Goal: Task Accomplishment & Management: Complete application form

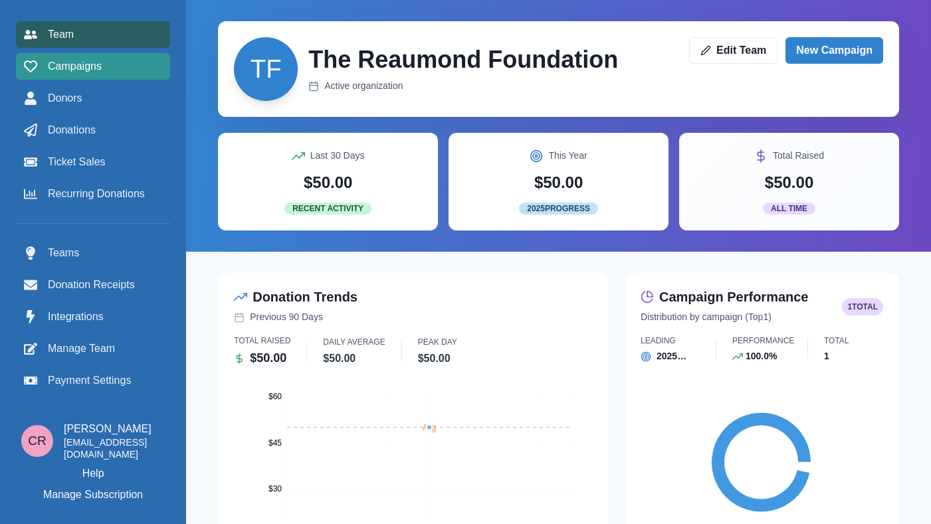
click at [106, 72] on div "Campaigns" at bounding box center [93, 66] width 138 height 16
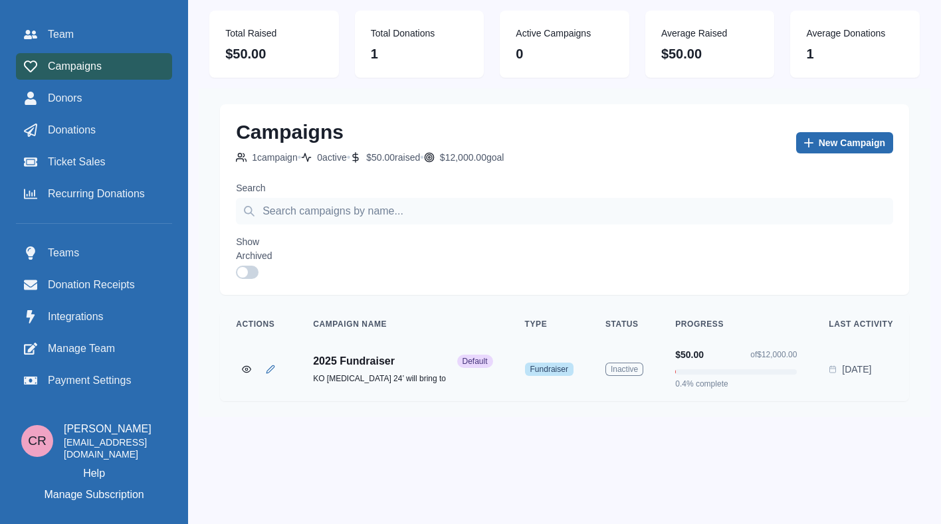
click at [869, 142] on link "New Campaign" at bounding box center [844, 142] width 97 height 21
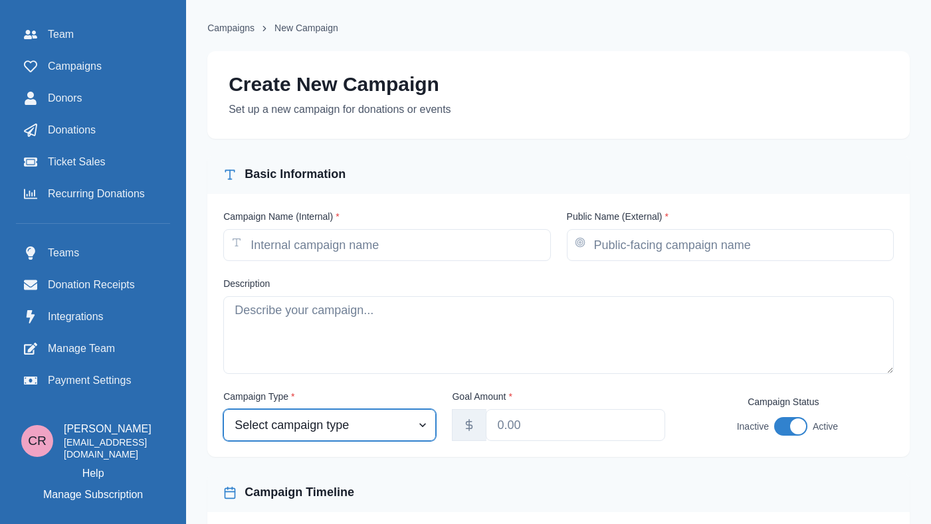
select select "fundraiser"
click at [224, 412] on select "Select campaign type Event Fundraiser Other" at bounding box center [329, 425] width 213 height 32
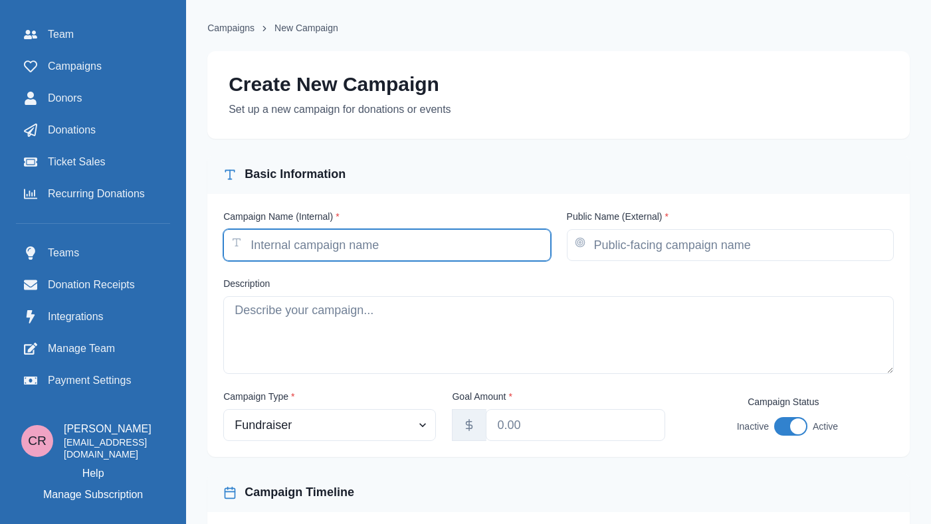
click at [366, 245] on input "Campaign Name (Internal) *" at bounding box center [386, 245] width 327 height 32
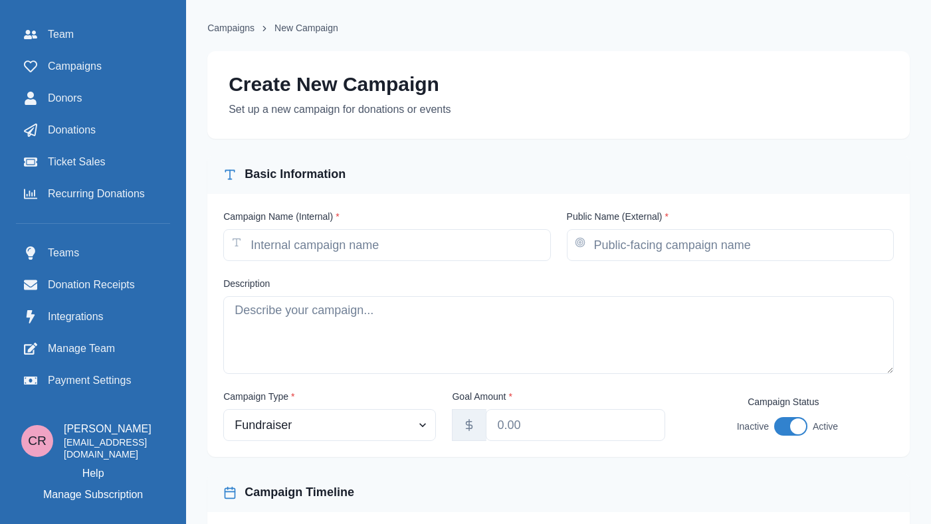
click at [269, 217] on label "Campaign Name (Internal) *" at bounding box center [382, 217] width 319 height 14
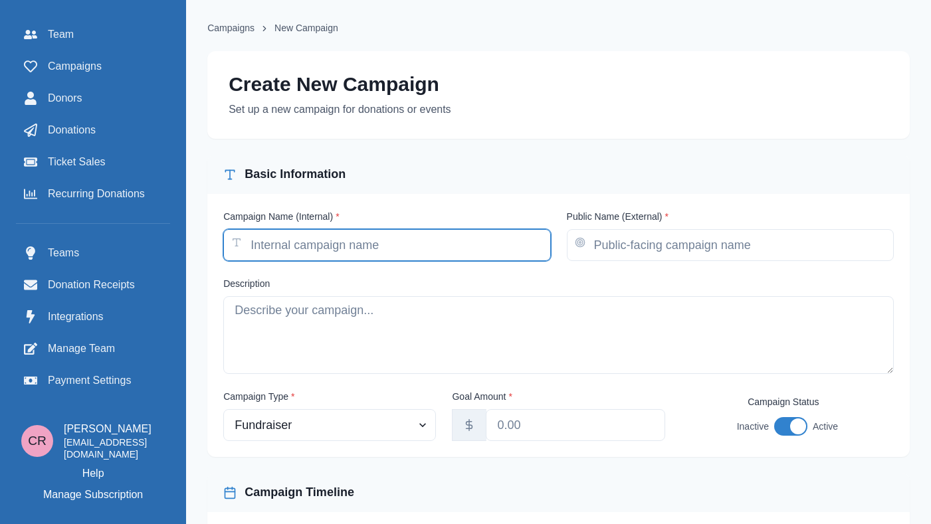
click at [269, 229] on input "Campaign Name (Internal) *" at bounding box center [386, 245] width 327 height 32
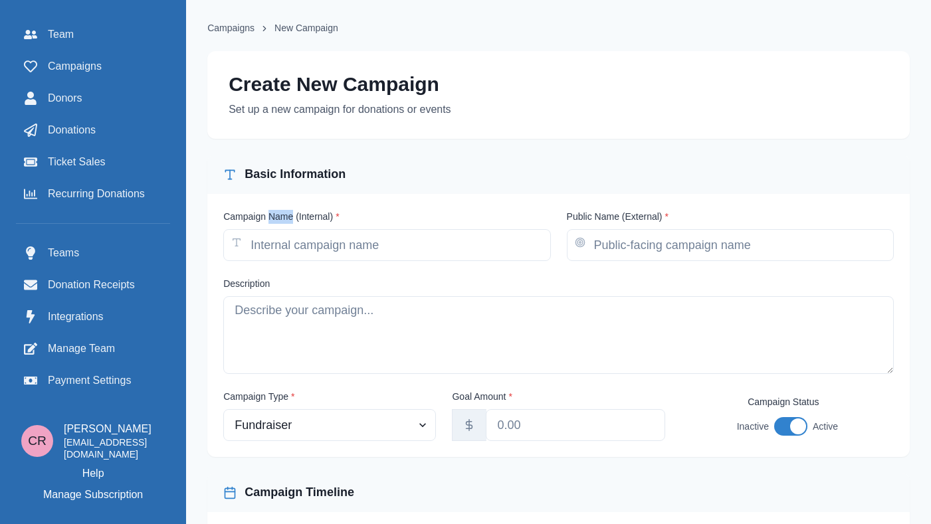
click at [269, 217] on label "Campaign Name (Internal) *" at bounding box center [382, 217] width 319 height 14
click at [269, 229] on input "Campaign Name (Internal) *" at bounding box center [386, 245] width 327 height 32
click at [269, 217] on label "Campaign Name (Internal) *" at bounding box center [382, 217] width 319 height 14
click at [269, 229] on input "Campaign Name (Internal) *" at bounding box center [386, 245] width 327 height 32
copy label "Campaign Name (Internal) *"
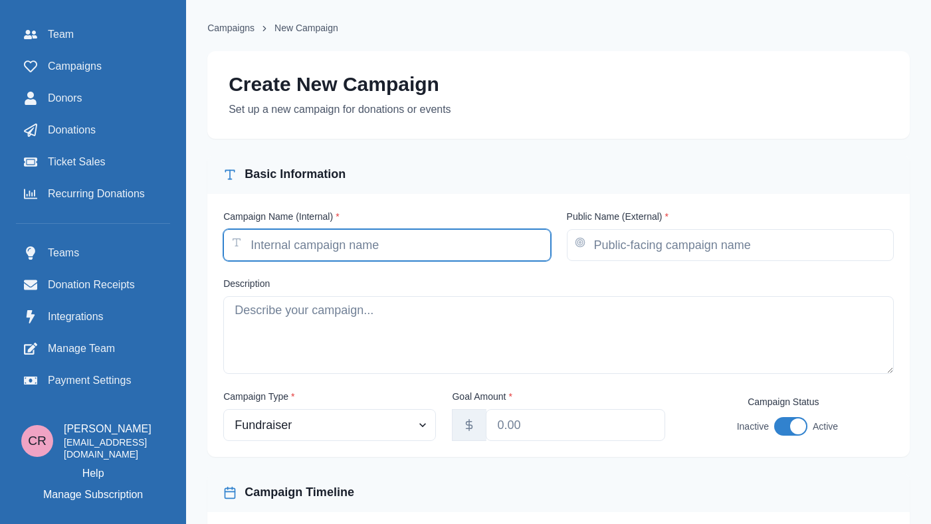
click at [296, 261] on input "Campaign Name (Internal) *" at bounding box center [386, 245] width 327 height 32
paste input "Campaign Name (Internal)*"
type input "Campaign Name (Internal)*"
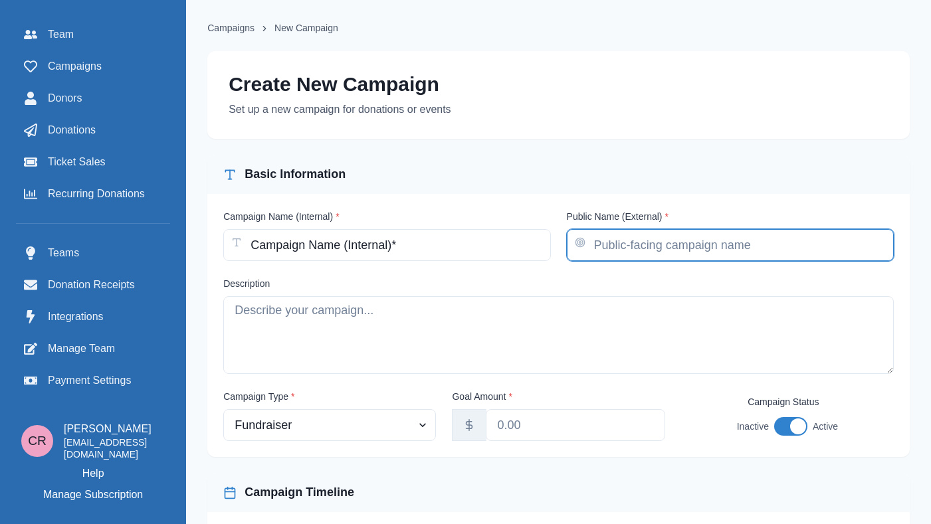
click at [623, 233] on input "Public Name (External) *" at bounding box center [730, 245] width 327 height 32
paste input "Campaign Name (Internal)*"
type input "Campaign Name (Internal)*"
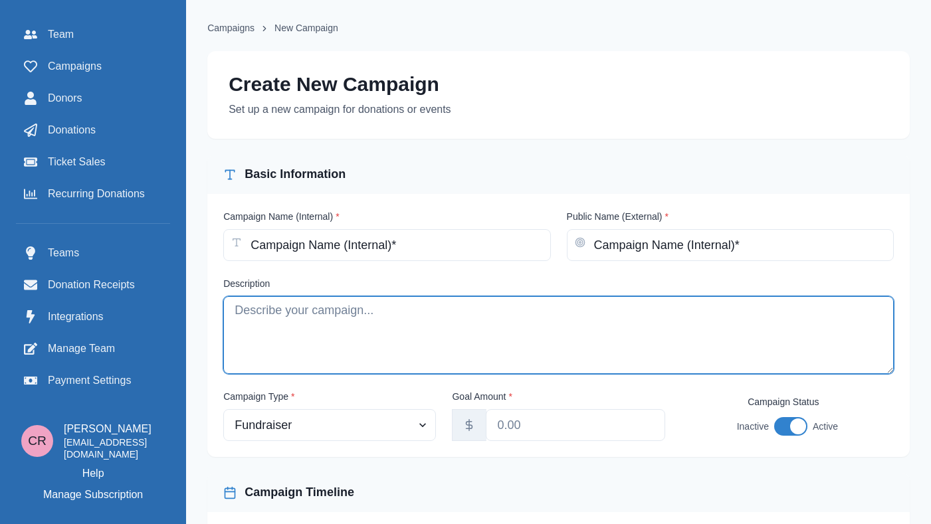
click at [484, 333] on textarea "Description" at bounding box center [558, 335] width 671 height 78
paste textarea "Campaign Name (Internal)*"
type textarea "Campaign Name (Internal)*"
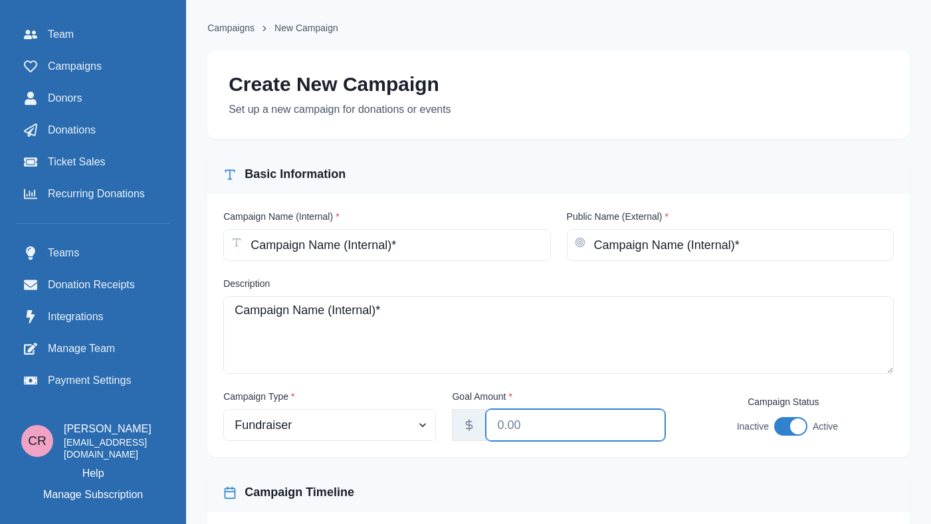
click at [547, 415] on input "Goal Amount *" at bounding box center [575, 425] width 179 height 32
type input "12300.00"
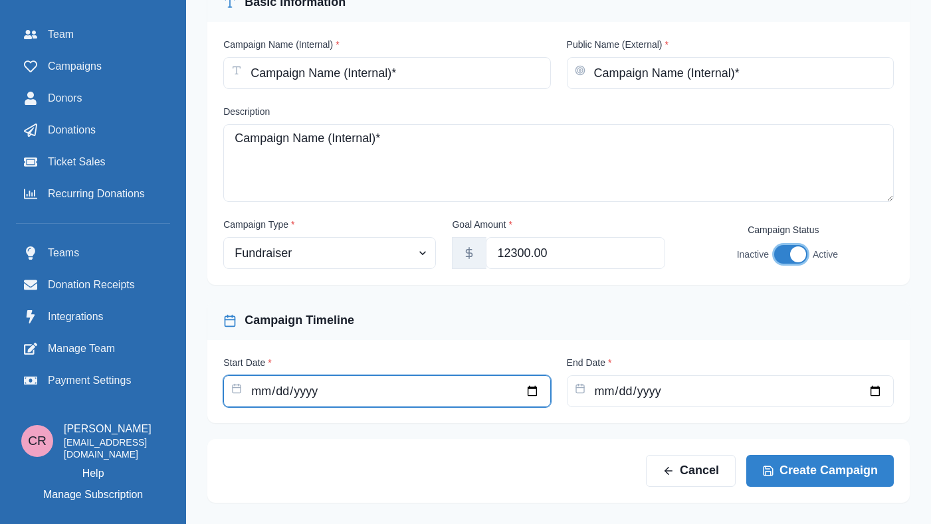
click at [445, 389] on input "Start Date *" at bounding box center [386, 391] width 327 height 32
click at [524, 386] on input "Start Date *" at bounding box center [386, 391] width 327 height 32
type input "2025-07-27"
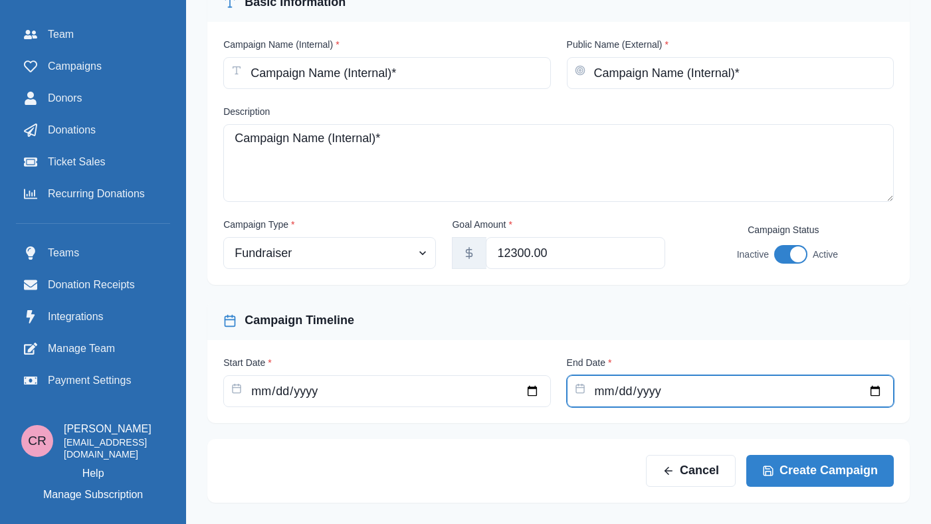
click at [874, 391] on input "End Date *" at bounding box center [730, 391] width 327 height 32
type input "2025-09-06"
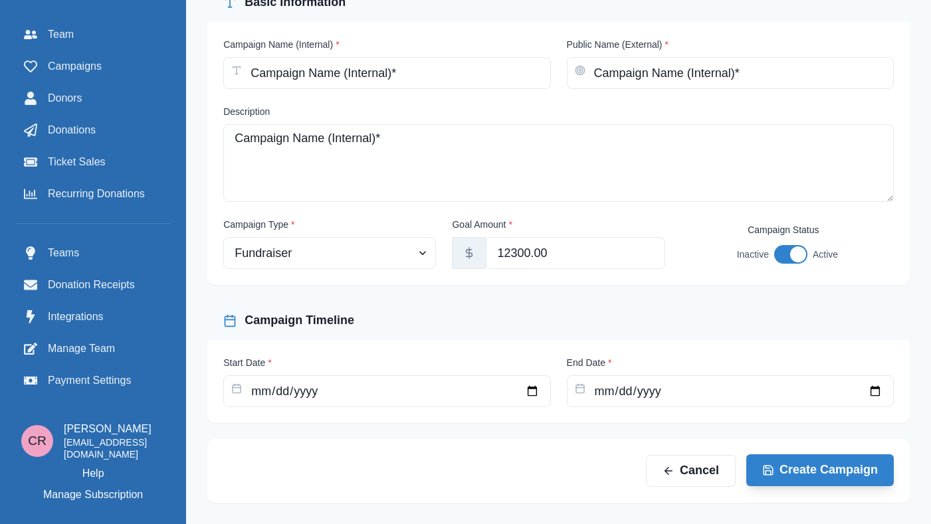
click at [819, 476] on button "Create Campaign" at bounding box center [820, 471] width 148 height 32
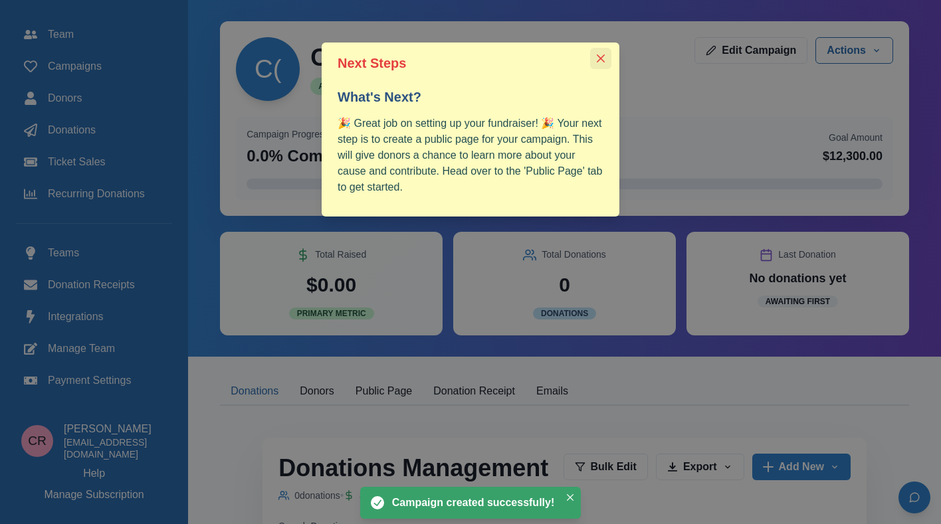
click at [597, 53] on button "Close" at bounding box center [600, 58] width 21 height 21
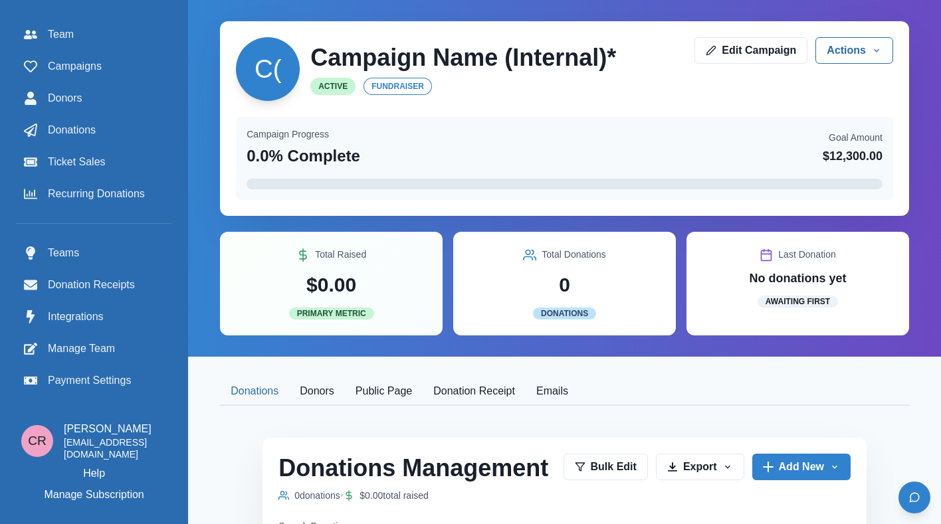
click at [382, 402] on button "Public Page" at bounding box center [384, 392] width 78 height 28
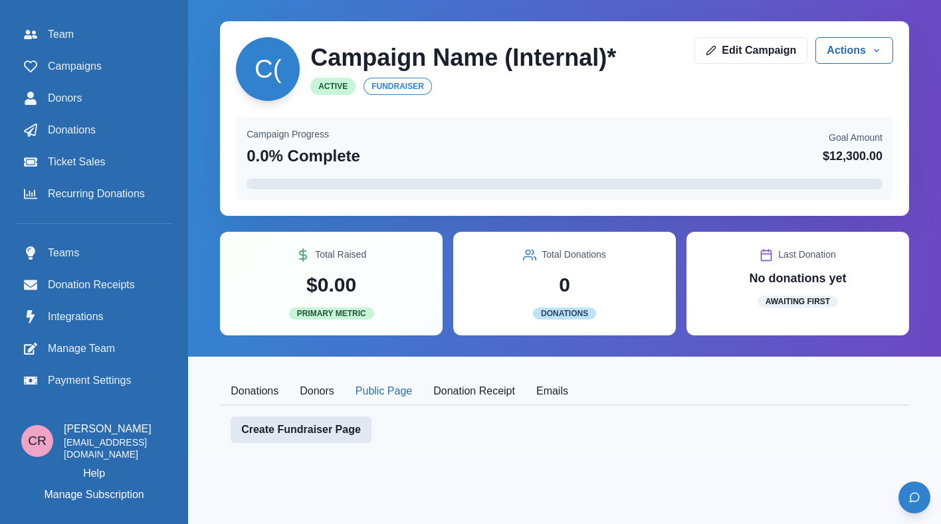
click at [330, 425] on link "Create Fundraiser Page" at bounding box center [301, 430] width 141 height 27
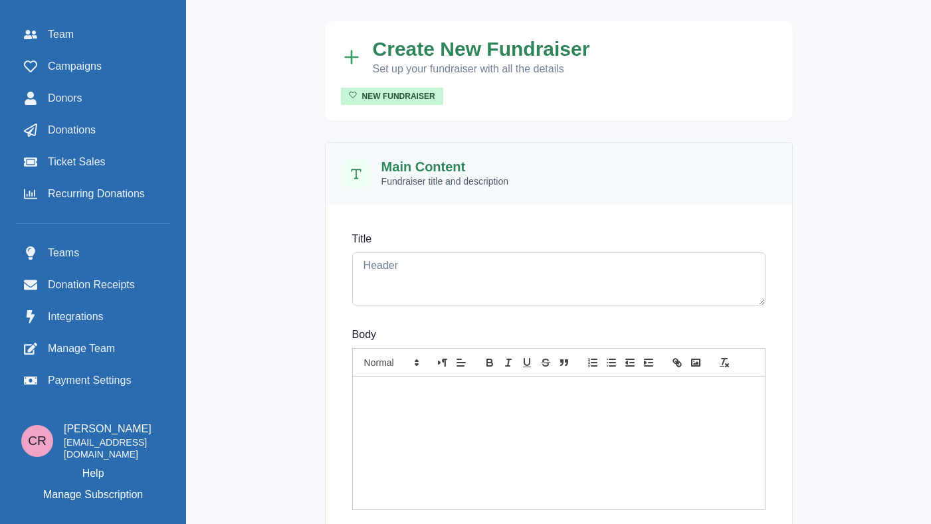
click at [419, 278] on textarea "Title" at bounding box center [558, 279] width 413 height 53
paste textarea "Campaign Name (Internal)*"
type textarea "Campaign Name (Internal)*"
click at [415, 415] on div at bounding box center [559, 443] width 412 height 133
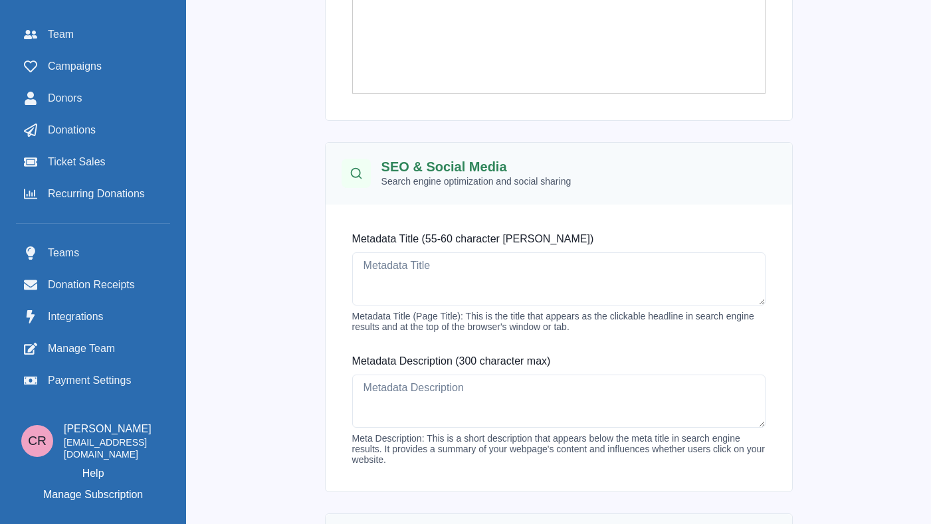
scroll to position [419, 0]
click at [413, 271] on textarea "Metadata Title (55-60 character max)" at bounding box center [558, 277] width 413 height 53
paste textarea "Campaign Name (Internal)*"
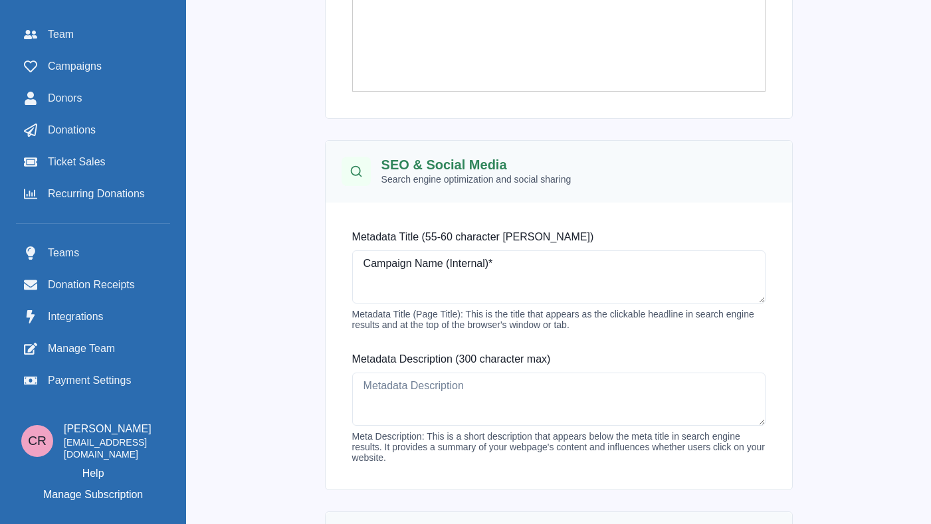
type textarea "Campaign Name (Internal)*"
click at [415, 429] on div "Metadata Description (300 character max) Meta Description: This is a short desc…" at bounding box center [559, 407] width 435 height 133
click at [417, 389] on textarea "Metadata Description (300 character max)" at bounding box center [558, 399] width 413 height 53
paste textarea "Campaign Name (Internal)*"
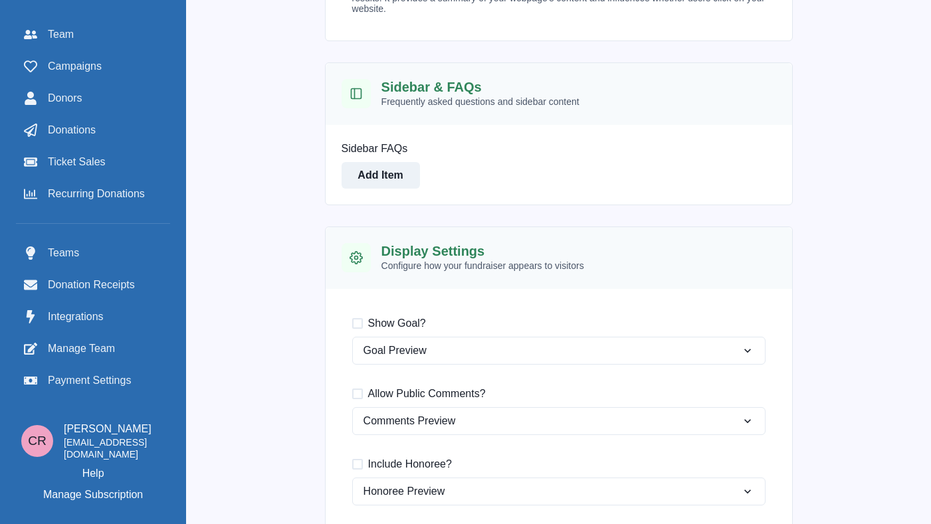
scroll to position [863, 0]
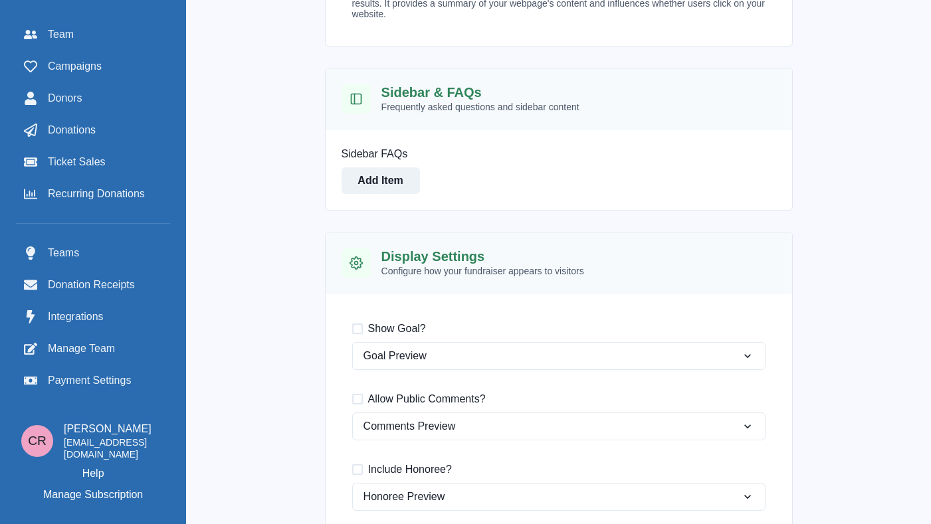
click at [381, 327] on span "Show Goal?" at bounding box center [397, 329] width 58 height 16
type textarea "Campaign Name (Internal)*"
click at [352, 328] on input "Show Goal?" at bounding box center [352, 328] width 1 height 1
checkbox input "true"
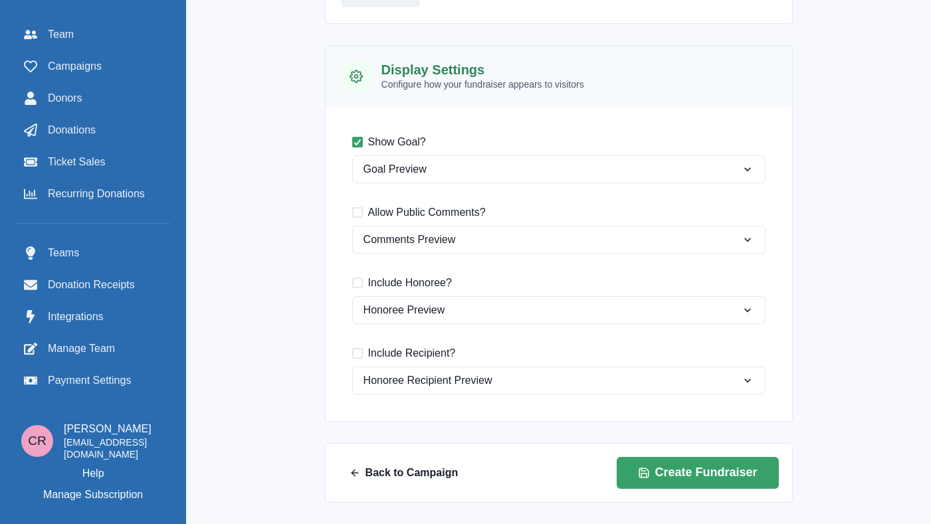
click at [435, 278] on span "Include Honoree?" at bounding box center [410, 283] width 84 height 16
click at [352, 282] on input "Include Honoree?" at bounding box center [352, 282] width 1 height 1
checkbox input "true"
click at [416, 348] on span "Include Recipient?" at bounding box center [412, 354] width 88 height 16
click at [352, 353] on input "Include Recipient?" at bounding box center [352, 353] width 1 height 1
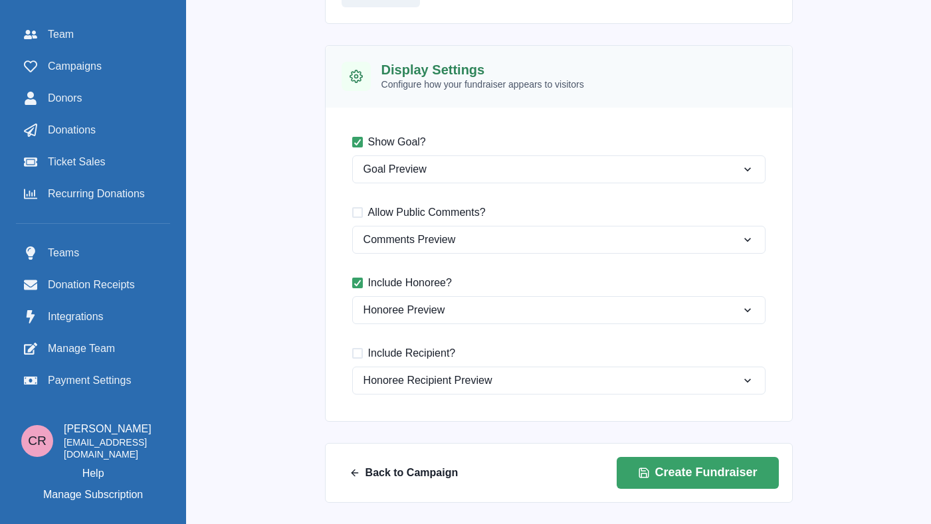
checkbox input "true"
click at [460, 210] on span "Allow Public Comments?" at bounding box center [427, 213] width 118 height 16
click at [352, 212] on input "Allow Public Comments?" at bounding box center [352, 212] width 1 height 1
checkbox input "true"
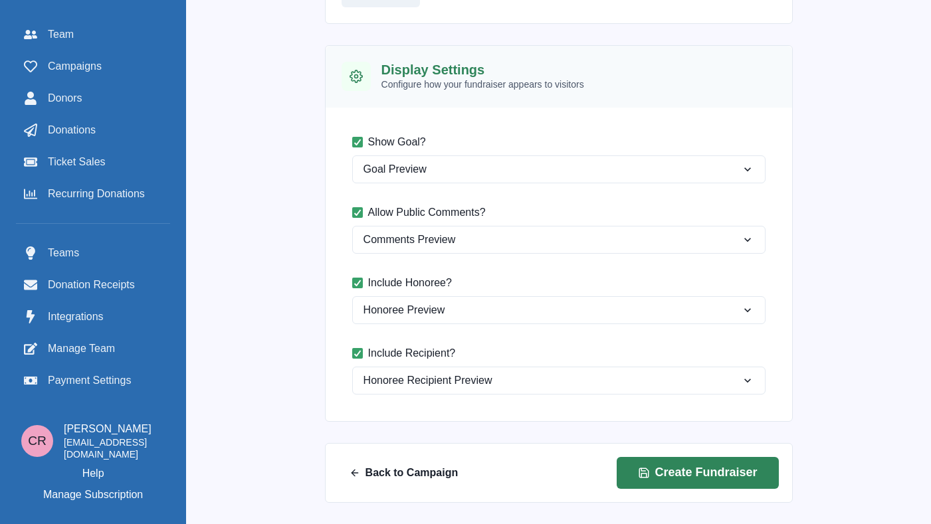
click at [687, 467] on button "Create Fundraiser" at bounding box center [698, 473] width 162 height 32
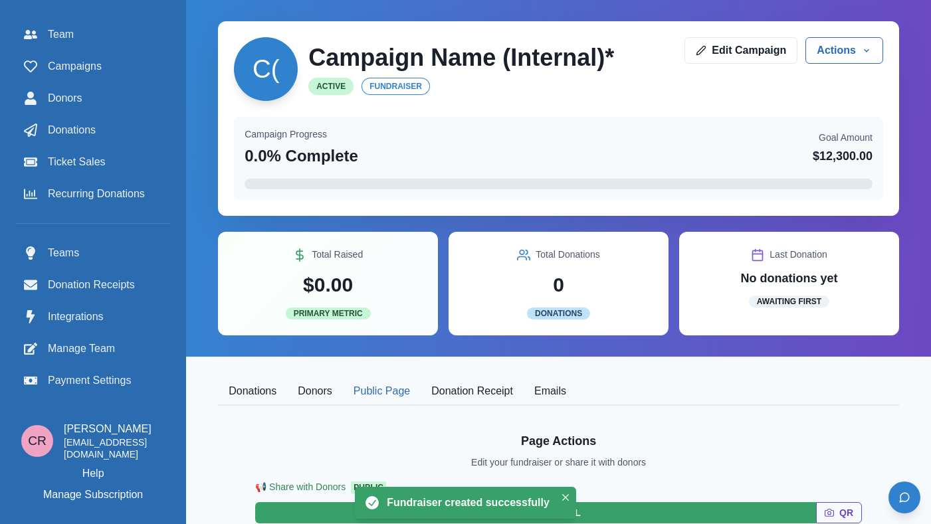
click at [414, 393] on button "Public Page" at bounding box center [382, 392] width 78 height 28
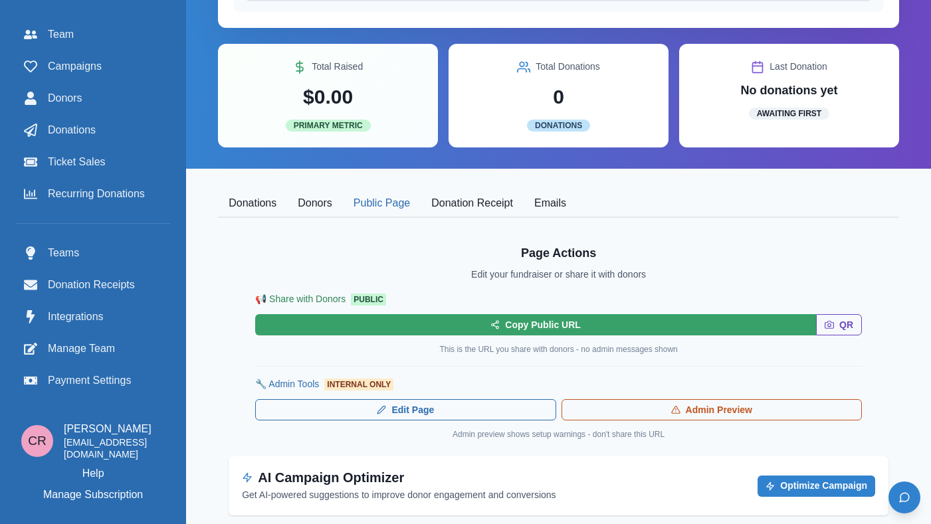
scroll to position [159, 0]
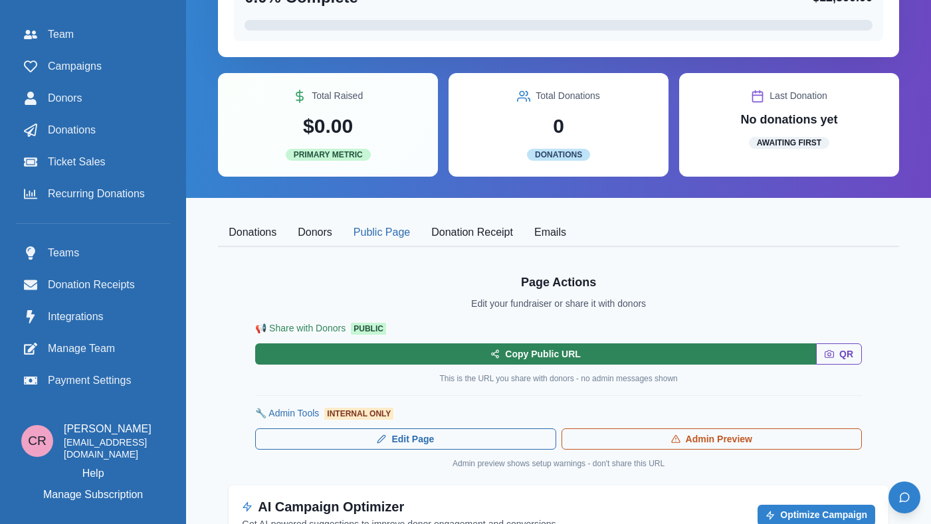
click at [553, 352] on button "Copy Public URL" at bounding box center [535, 354] width 561 height 21
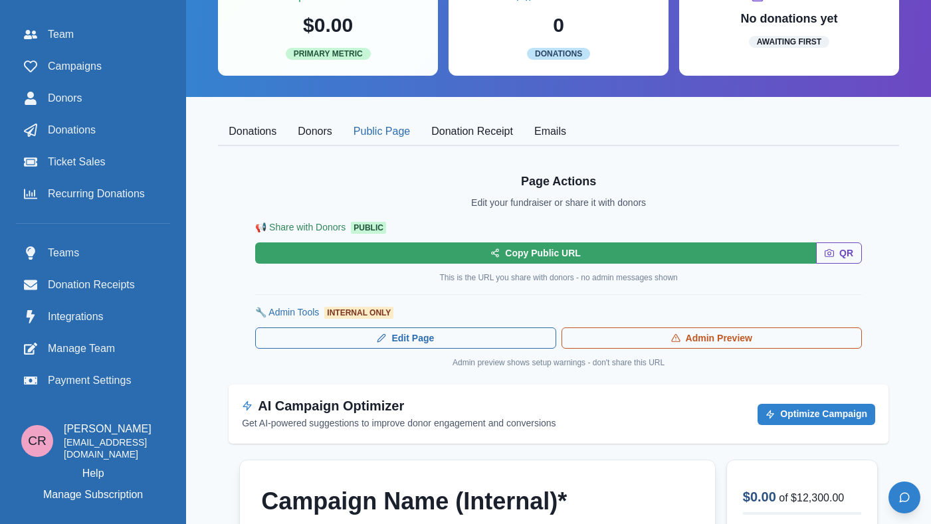
scroll to position [341, 0]
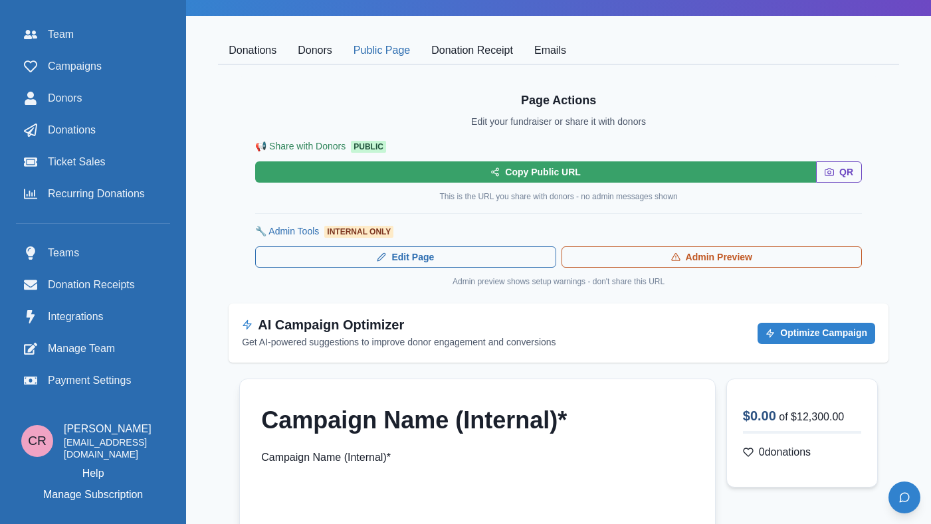
click at [256, 54] on button "Donations" at bounding box center [252, 51] width 69 height 28
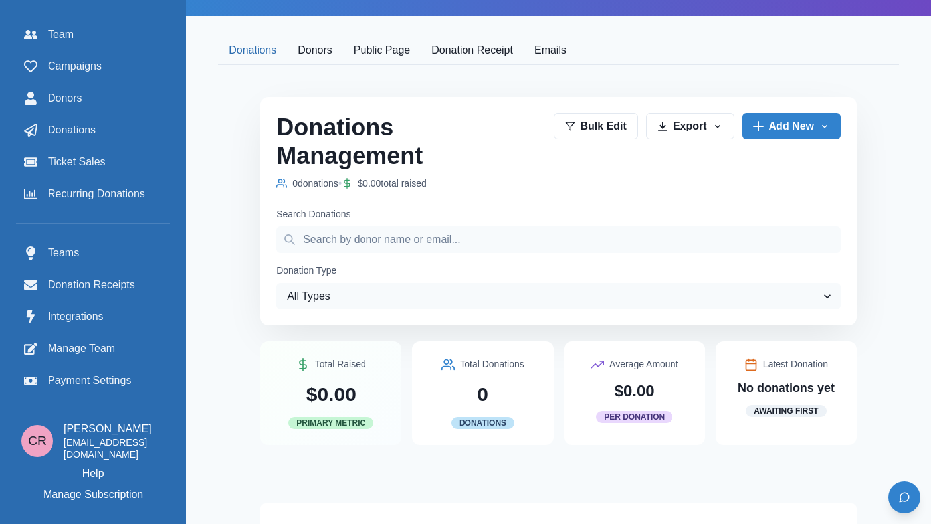
scroll to position [554, 0]
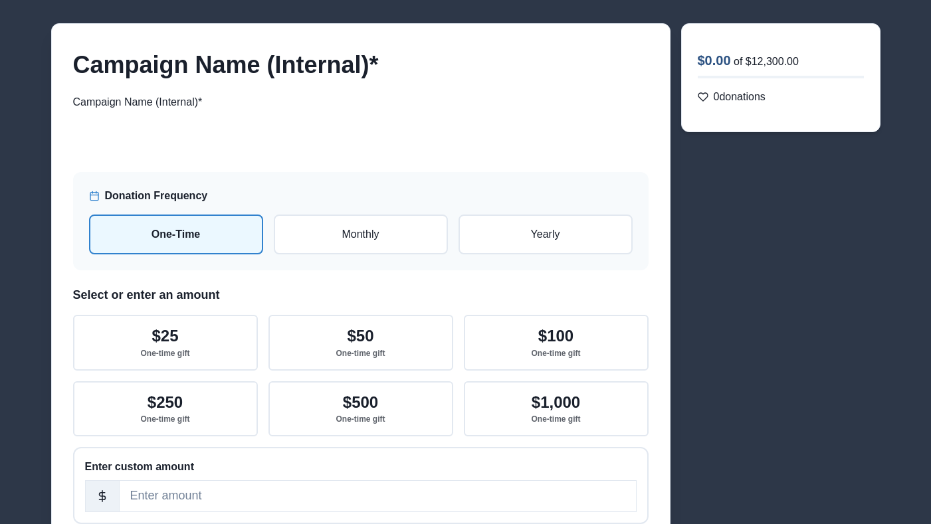
scroll to position [72, 0]
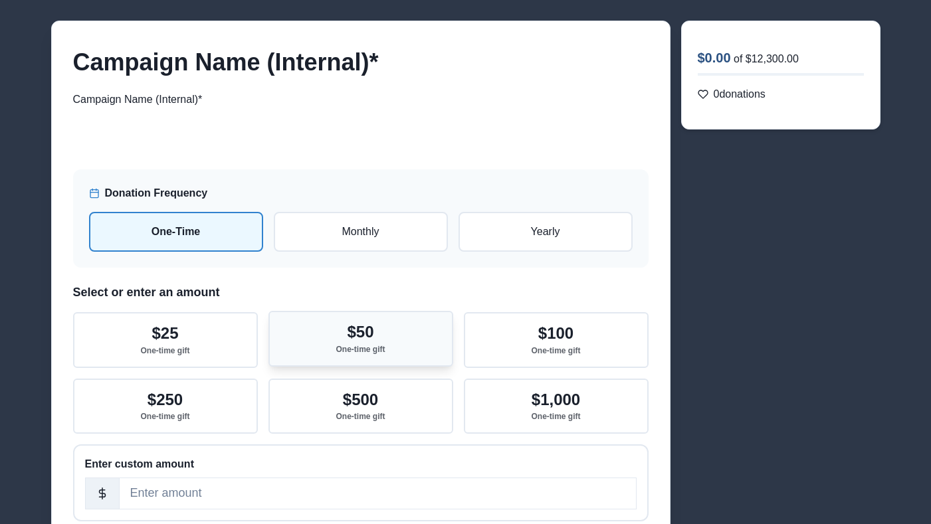
click at [385, 322] on button "$50 One-time gift" at bounding box center [360, 338] width 185 height 55
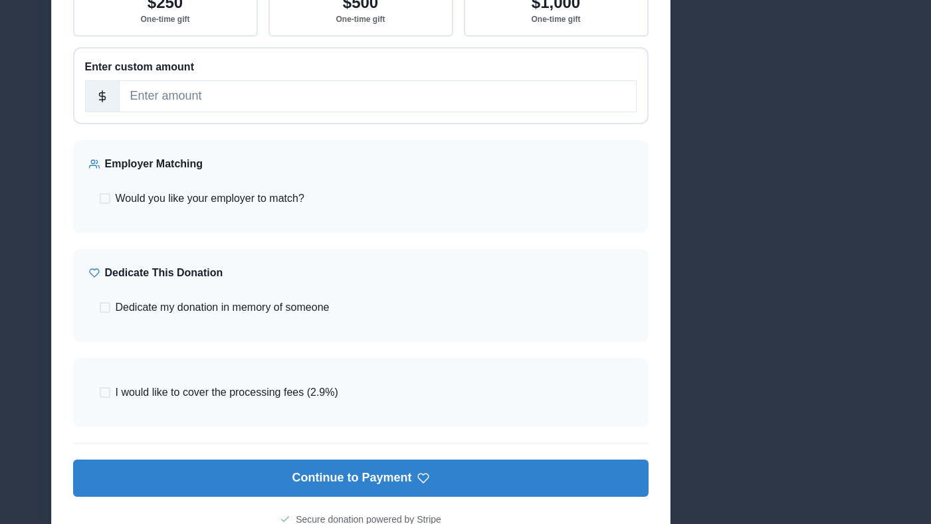
scroll to position [480, 0]
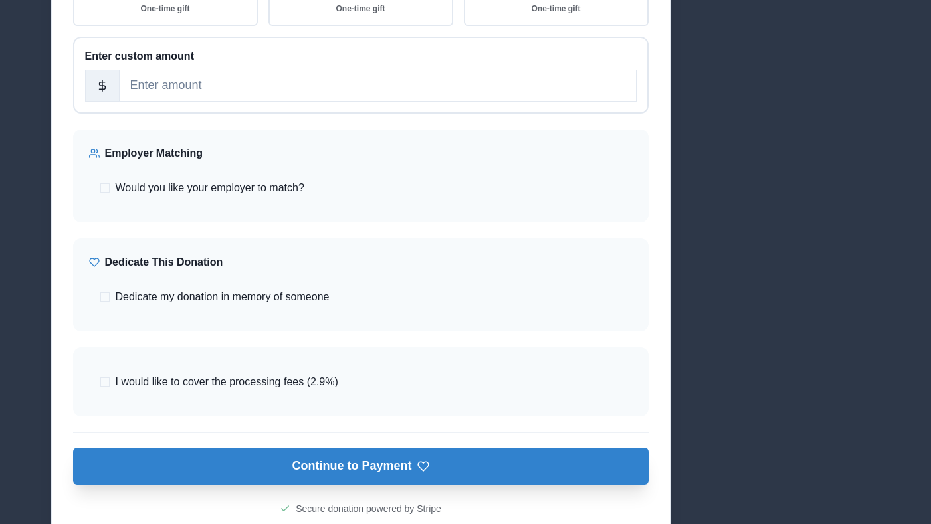
click at [445, 469] on button "Continue to Payment" at bounding box center [361, 466] width 576 height 37
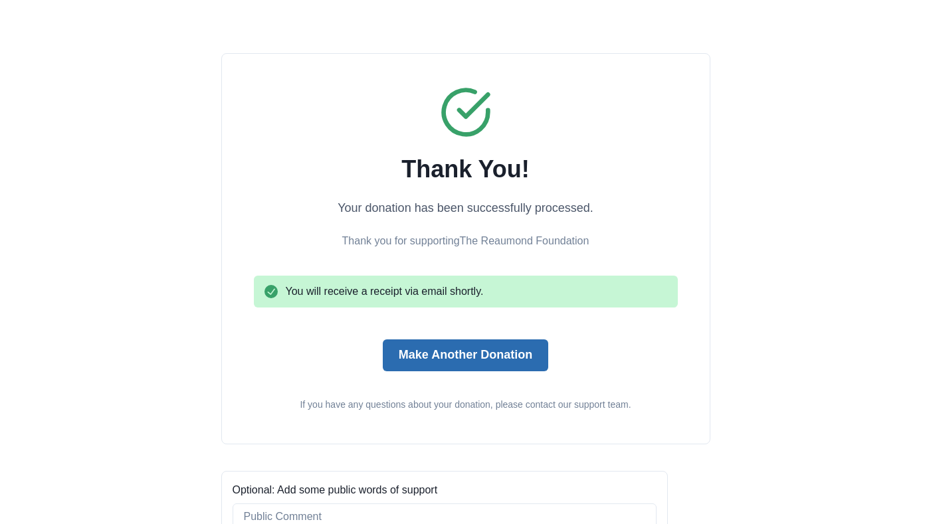
click at [437, 357] on button "Make Another Donation" at bounding box center [465, 356] width 165 height 32
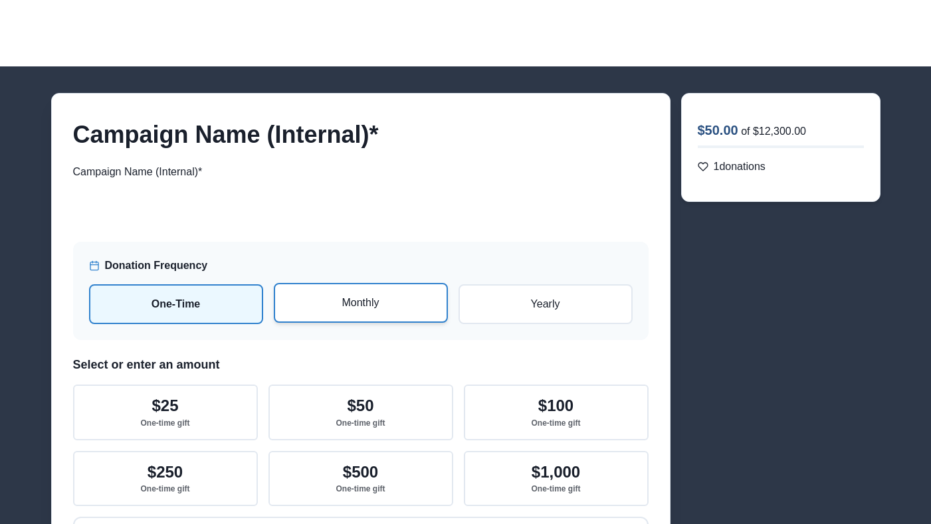
click at [366, 304] on p "Monthly" at bounding box center [361, 303] width 150 height 16
click at [0, 0] on input "radio" at bounding box center [0, 0] width 0 height 0
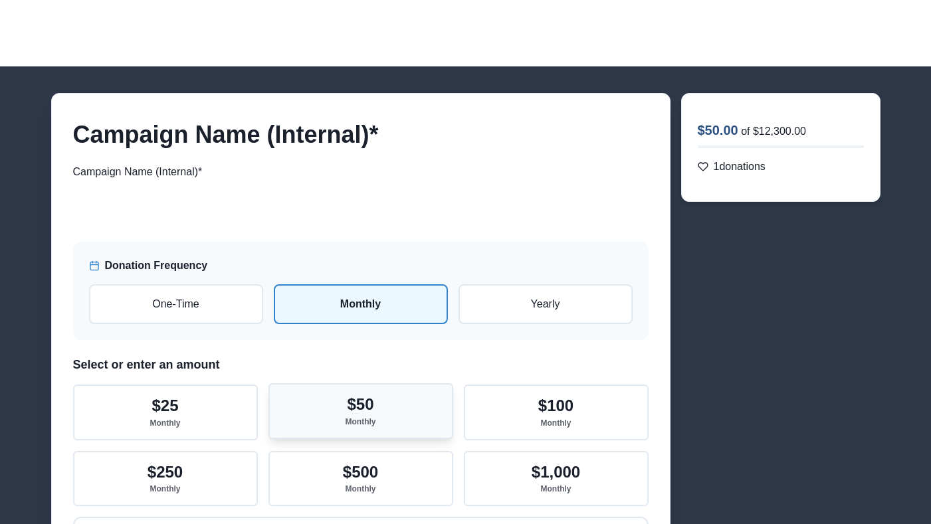
click at [389, 416] on button "$50 Monthly" at bounding box center [360, 410] width 185 height 55
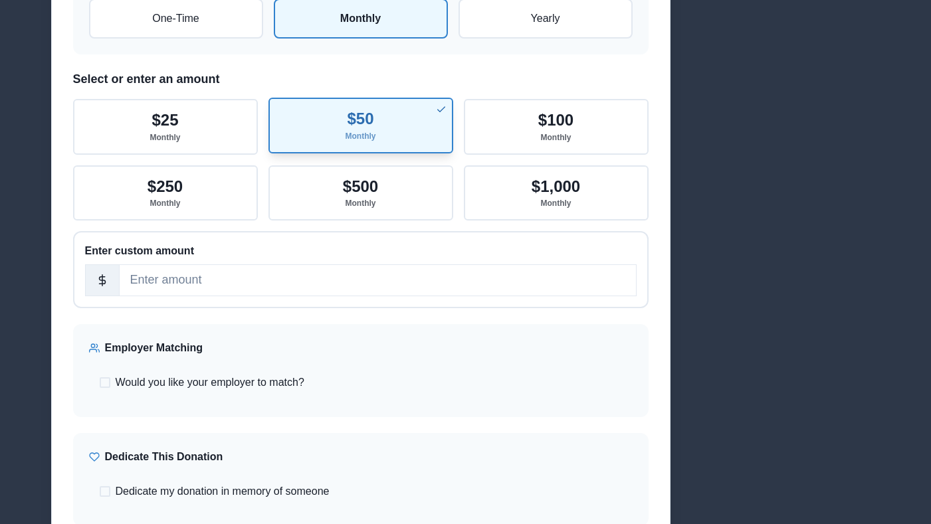
scroll to position [439, 0]
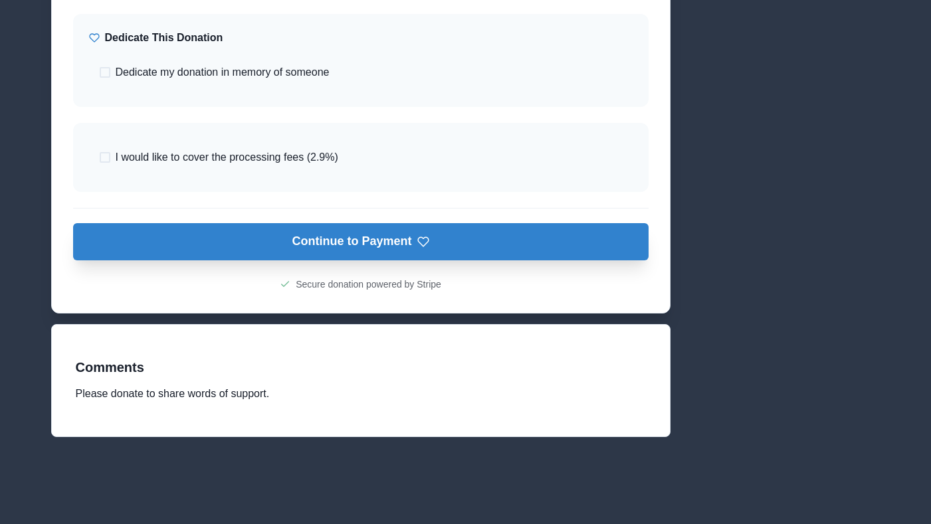
click at [433, 242] on button "Continue to Payment" at bounding box center [361, 241] width 576 height 37
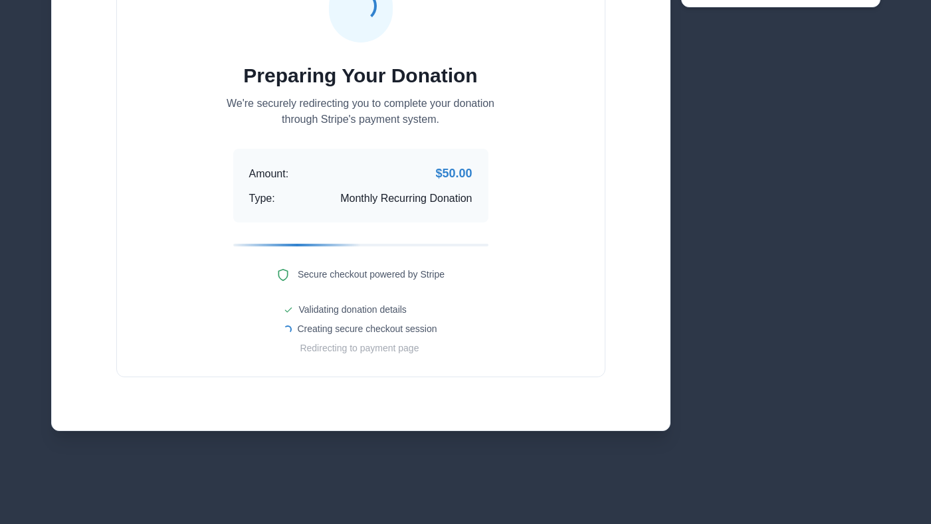
scroll to position [194, 0]
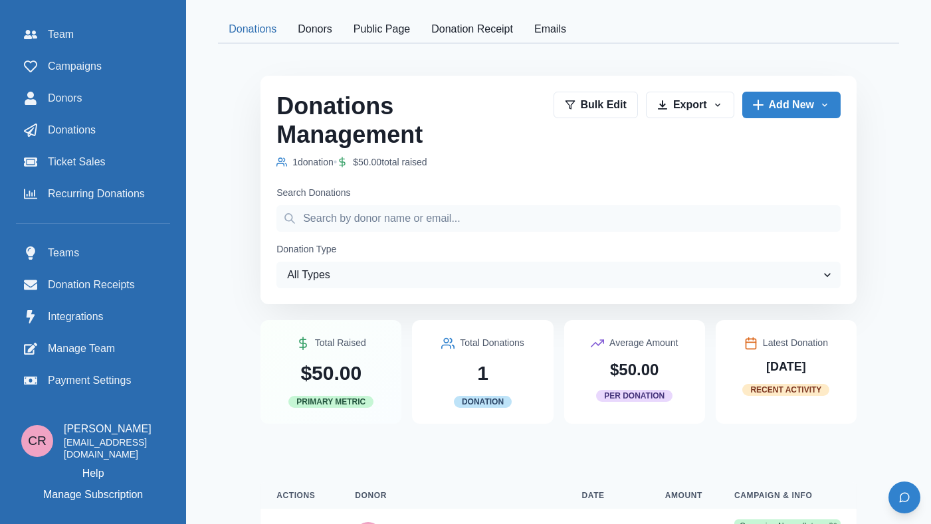
scroll to position [435, 0]
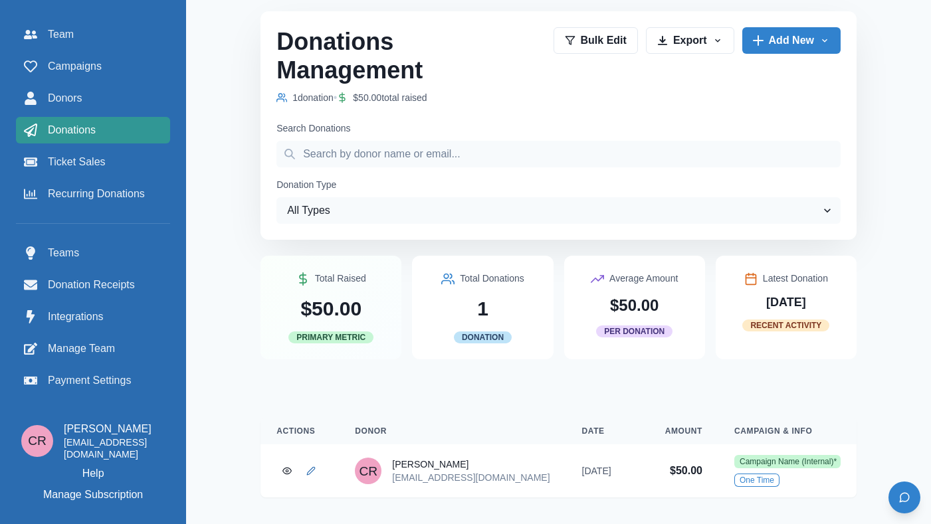
click at [78, 123] on span "Donations" at bounding box center [72, 130] width 48 height 16
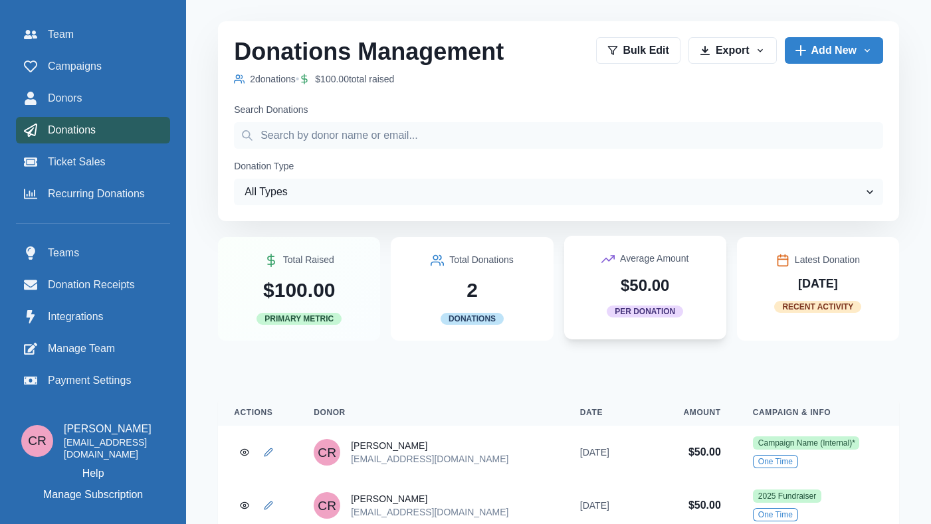
scroll to position [30, 0]
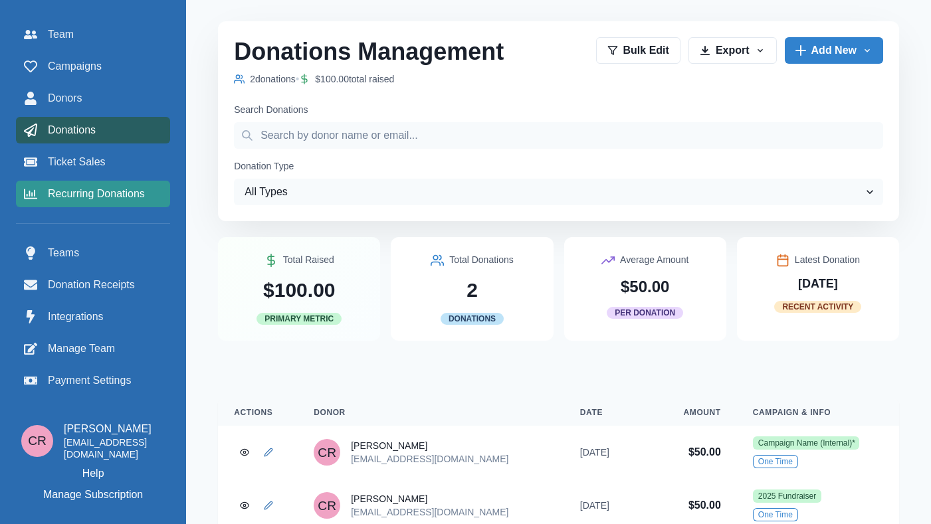
click at [89, 187] on span "Recurring Donations" at bounding box center [96, 194] width 97 height 16
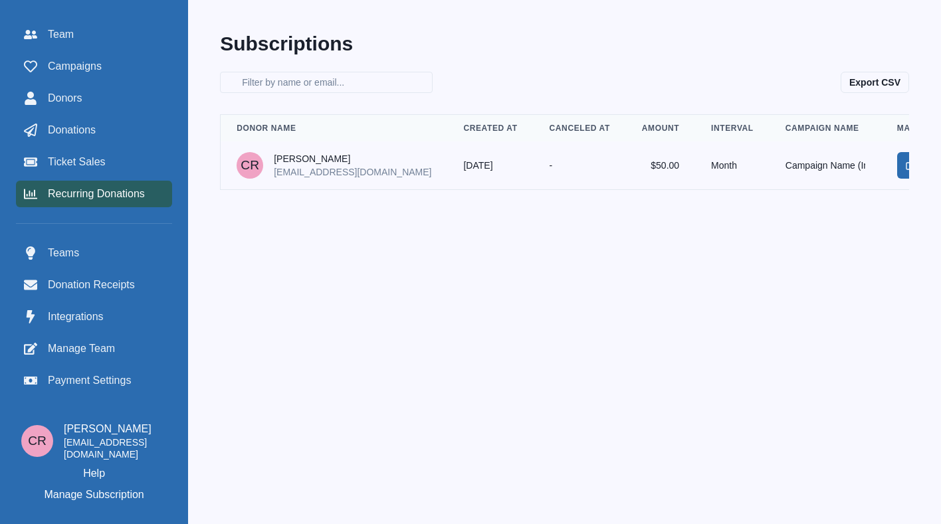
click at [909, 165] on line "Manage" at bounding box center [911, 163] width 5 height 5
click at [116, 123] on div "Donations" at bounding box center [94, 130] width 140 height 16
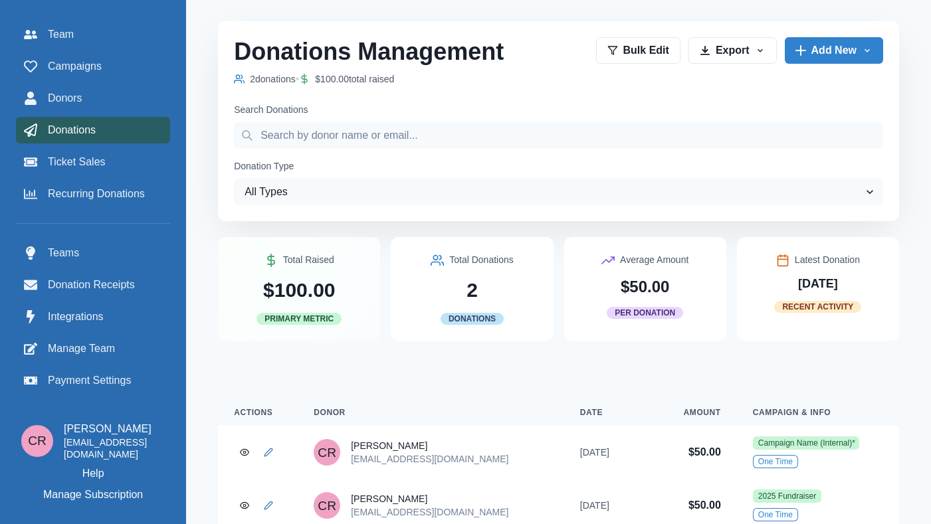
scroll to position [30, 0]
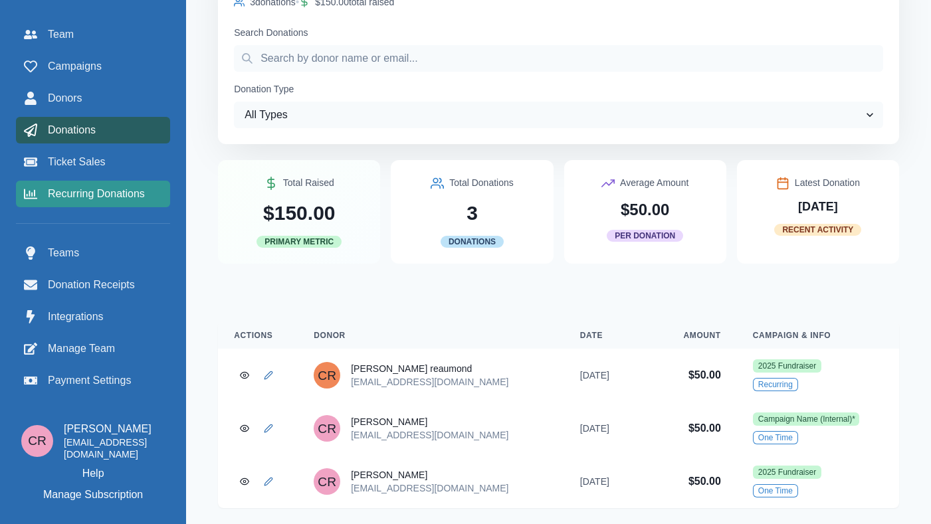
click at [107, 187] on span "Recurring Donations" at bounding box center [96, 194] width 97 height 16
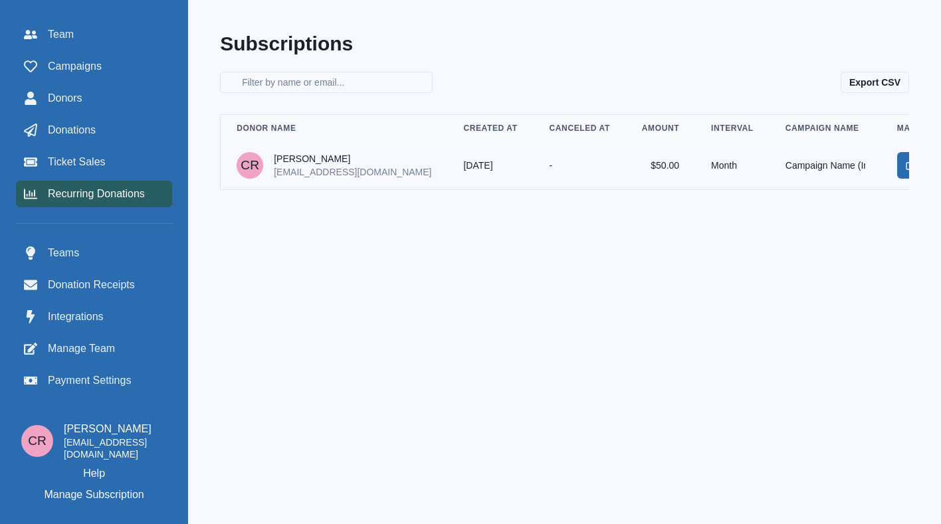
click at [897, 165] on link "Manage" at bounding box center [910, 165] width 27 height 27
click at [314, 165] on p "[PERSON_NAME]" at bounding box center [353, 158] width 158 height 13
click at [94, 132] on span "Donations" at bounding box center [72, 130] width 48 height 16
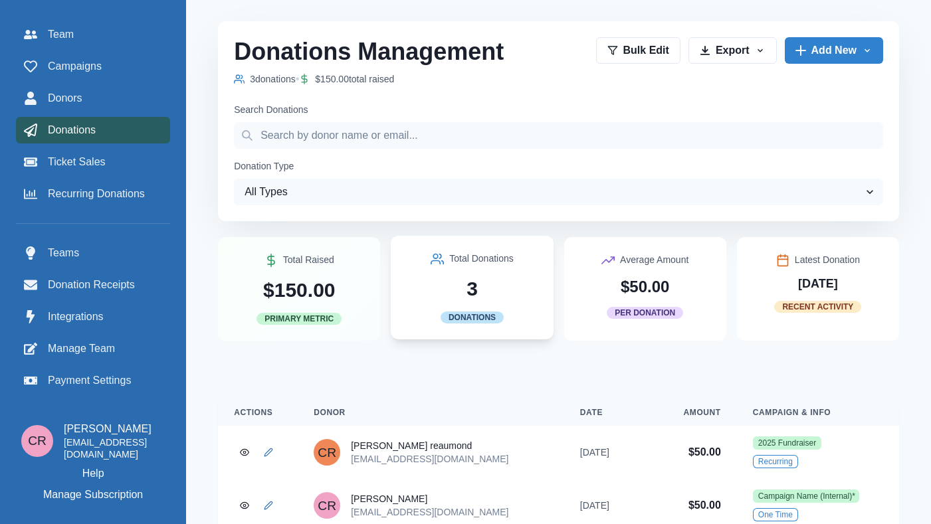
scroll to position [84, 0]
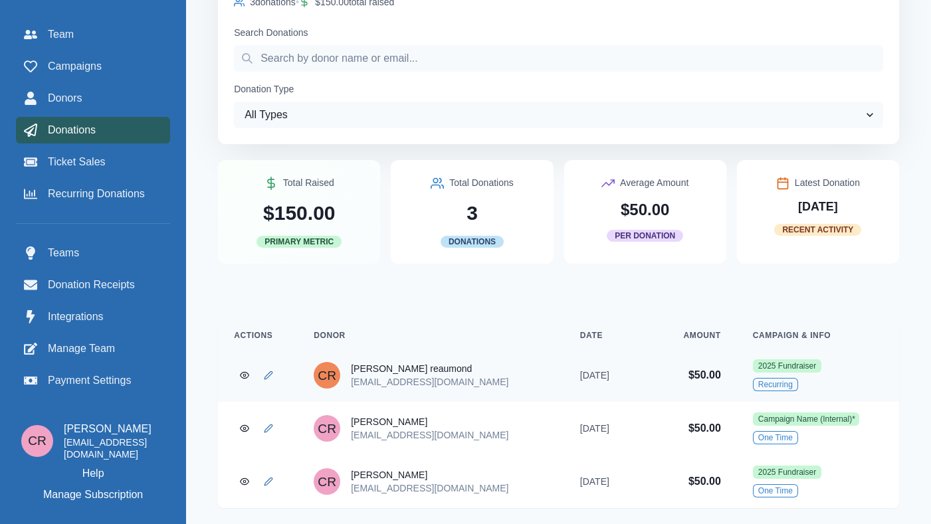
click at [372, 379] on p "[EMAIL_ADDRESS][DOMAIN_NAME]" at bounding box center [430, 381] width 158 height 13
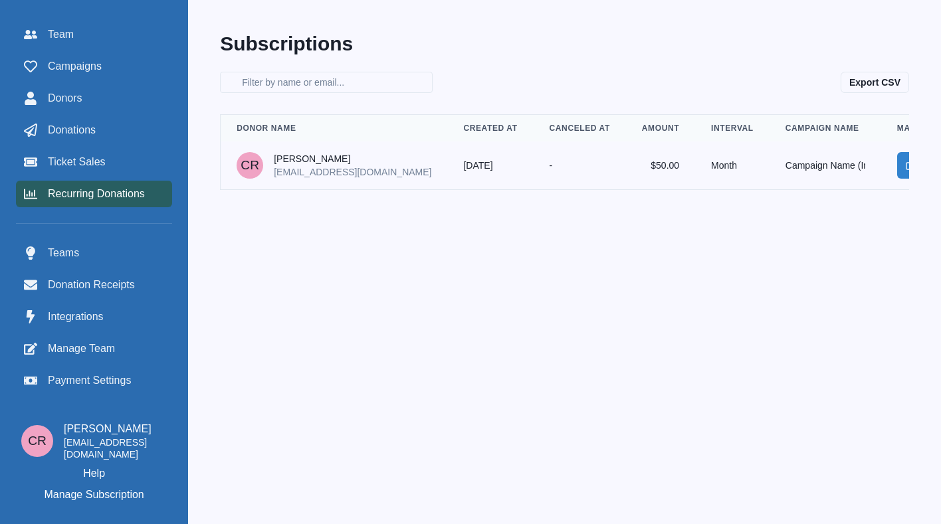
click at [280, 175] on p "[EMAIL_ADDRESS][DOMAIN_NAME]" at bounding box center [353, 171] width 158 height 13
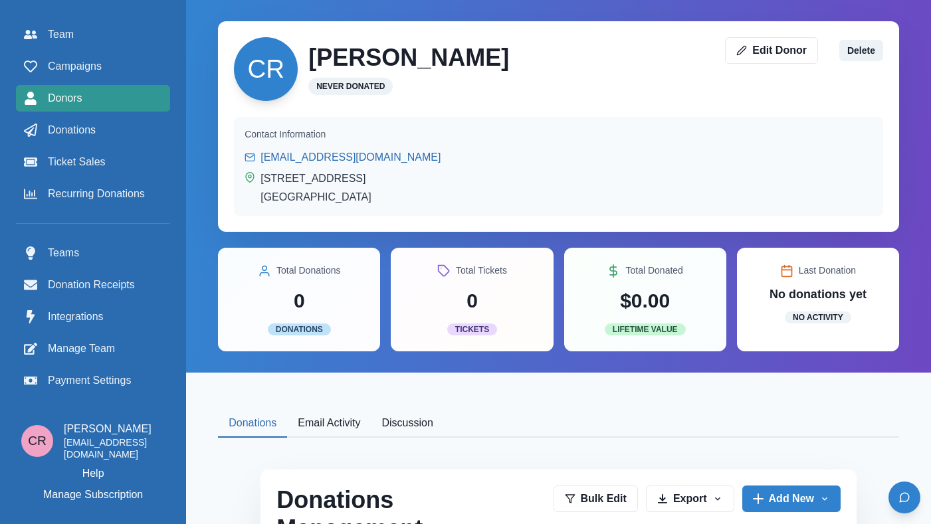
click at [101, 92] on div "Donors" at bounding box center [93, 98] width 138 height 16
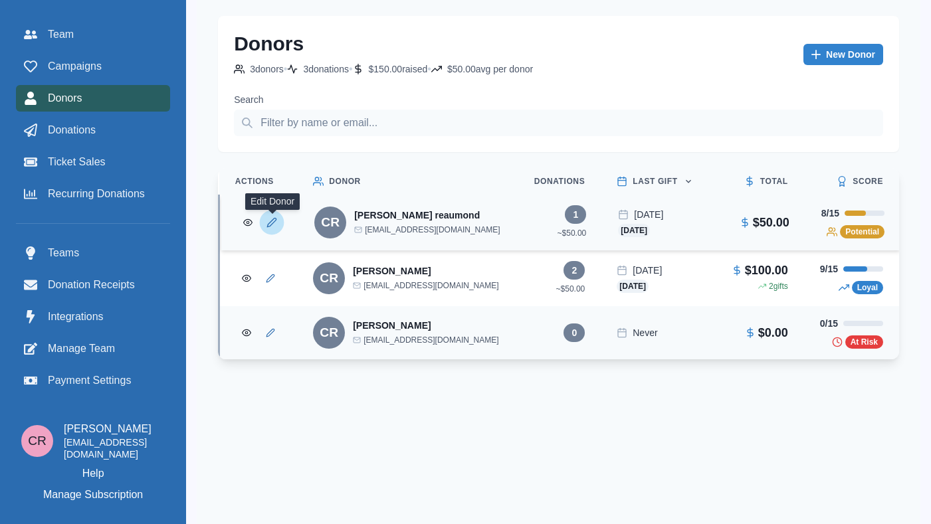
click at [272, 228] on icon "Edit Donor" at bounding box center [271, 222] width 11 height 11
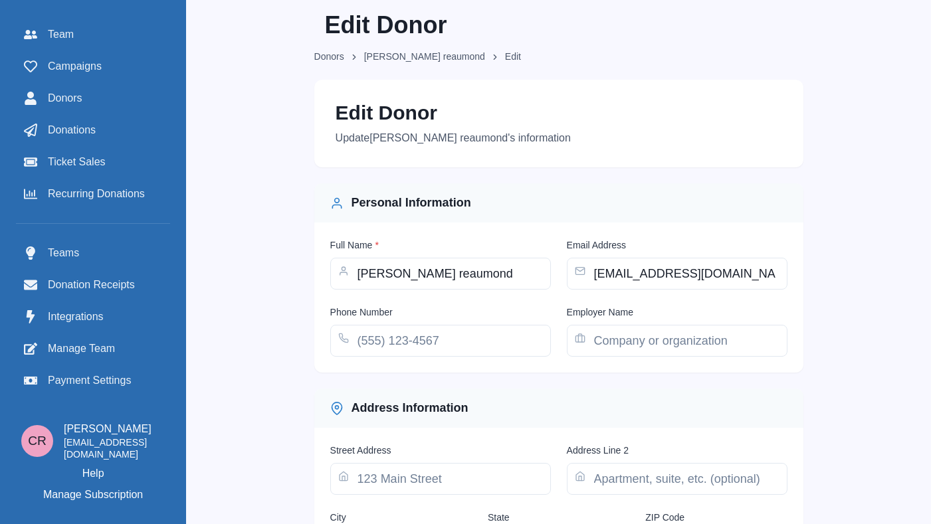
scroll to position [140, 0]
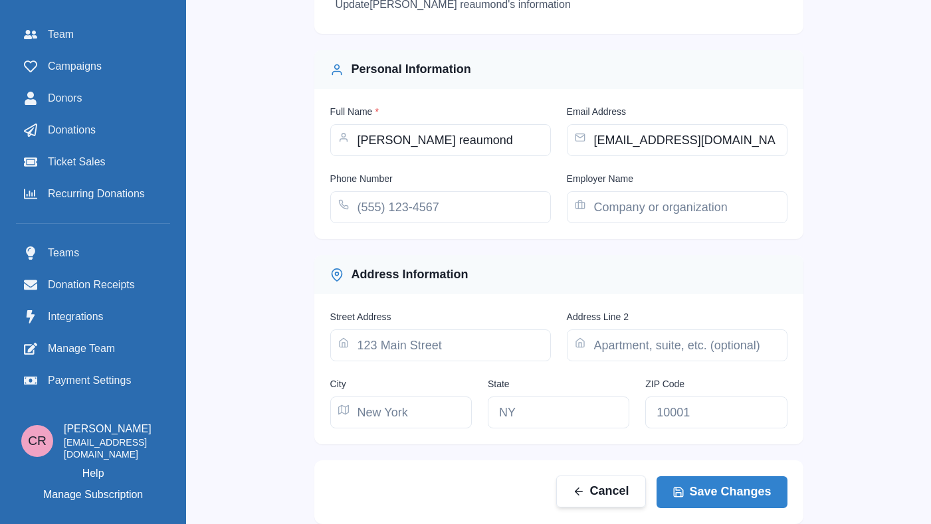
click at [579, 488] on icon "button" at bounding box center [579, 492] width 12 height 12
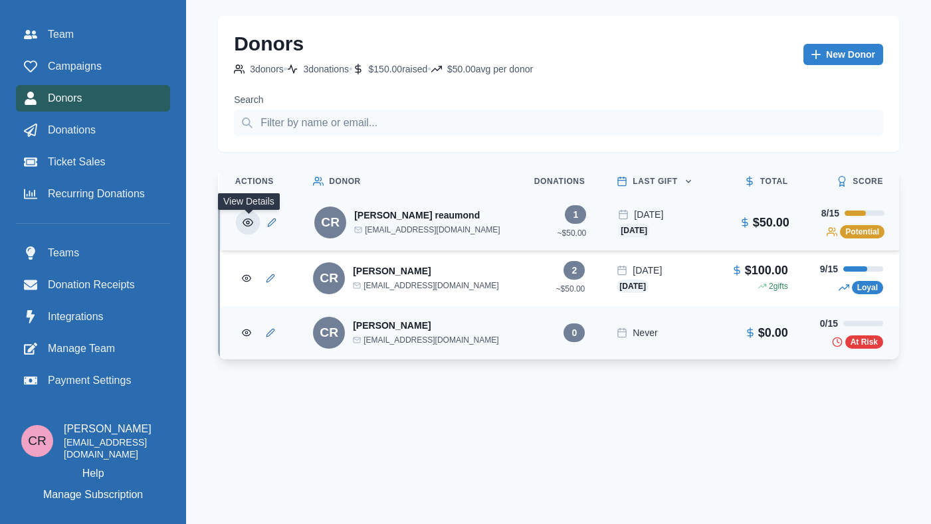
click at [247, 227] on icon "View Donor" at bounding box center [248, 222] width 10 height 7
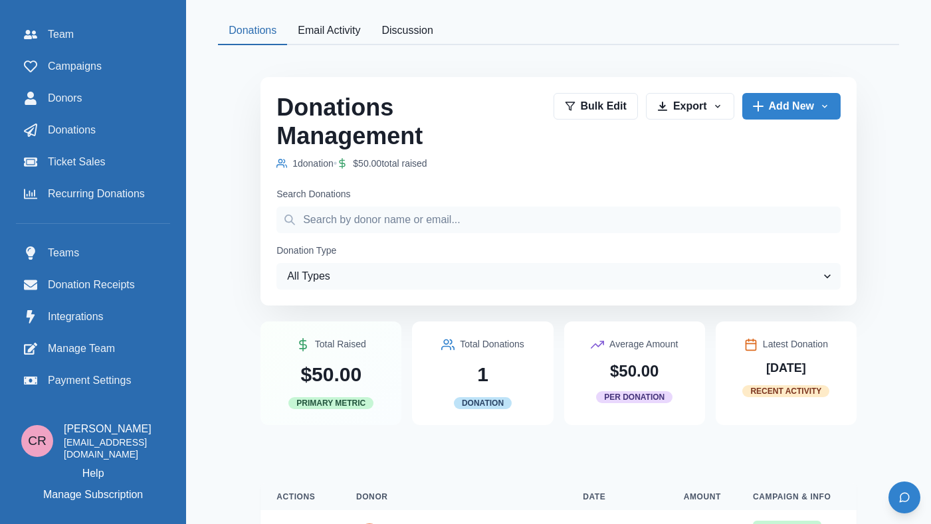
scroll to position [514, 0]
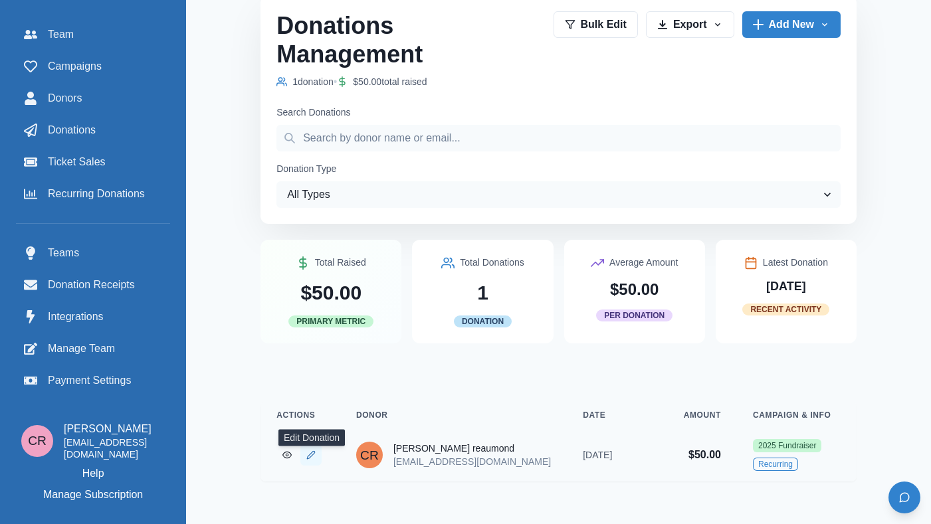
click at [309, 447] on link "Edit Donation" at bounding box center [310, 455] width 21 height 21
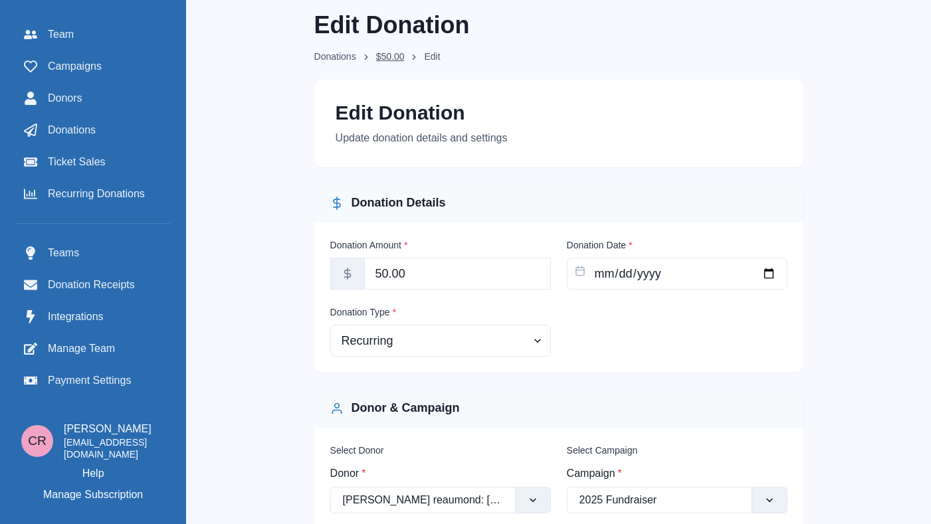
click at [395, 54] on link "$ 50.00" at bounding box center [390, 57] width 29 height 14
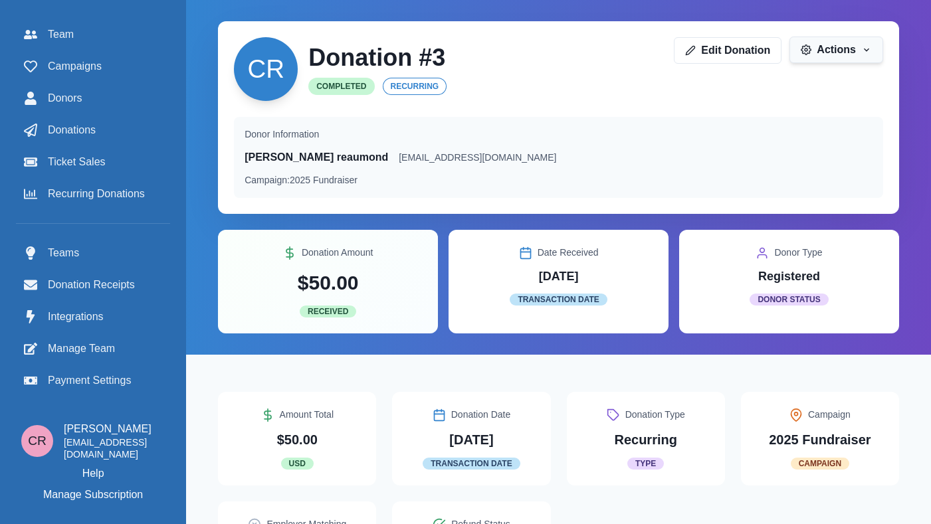
click at [808, 49] on icon "button" at bounding box center [806, 50] width 10 height 10
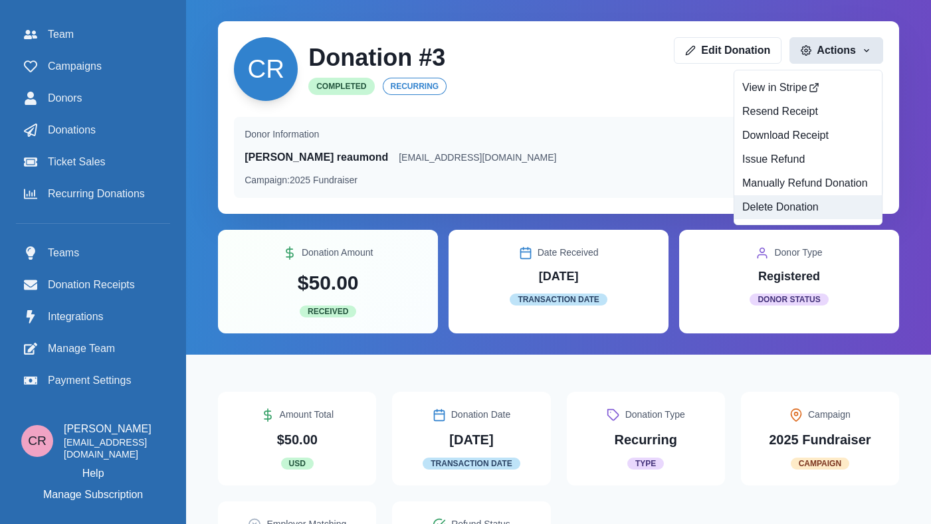
click at [793, 205] on button "Delete Donation" at bounding box center [808, 207] width 148 height 24
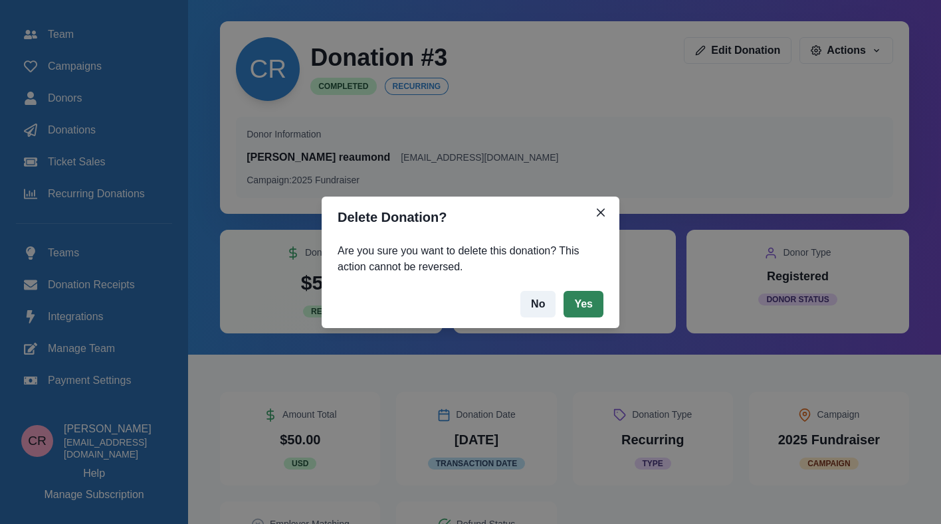
click at [595, 301] on button "Yes" at bounding box center [584, 304] width 40 height 27
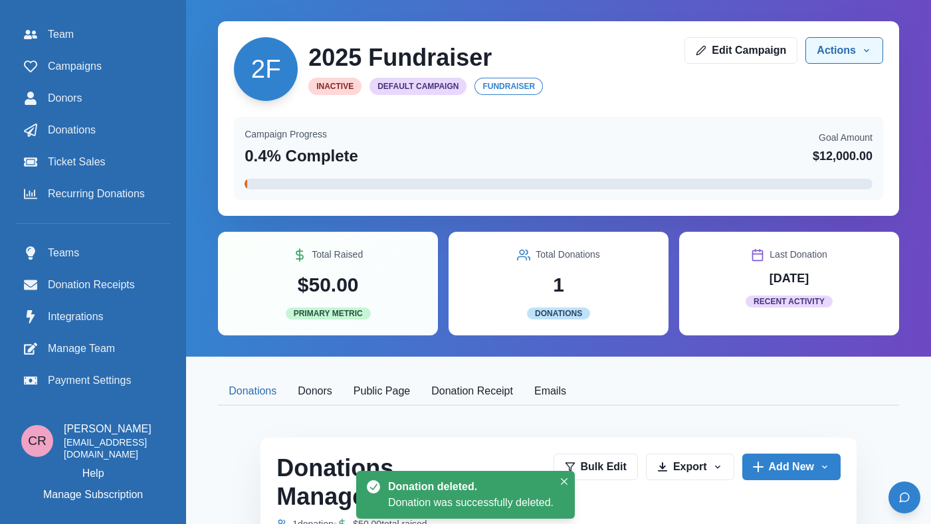
click at [846, 56] on button "Actions" at bounding box center [844, 50] width 78 height 27
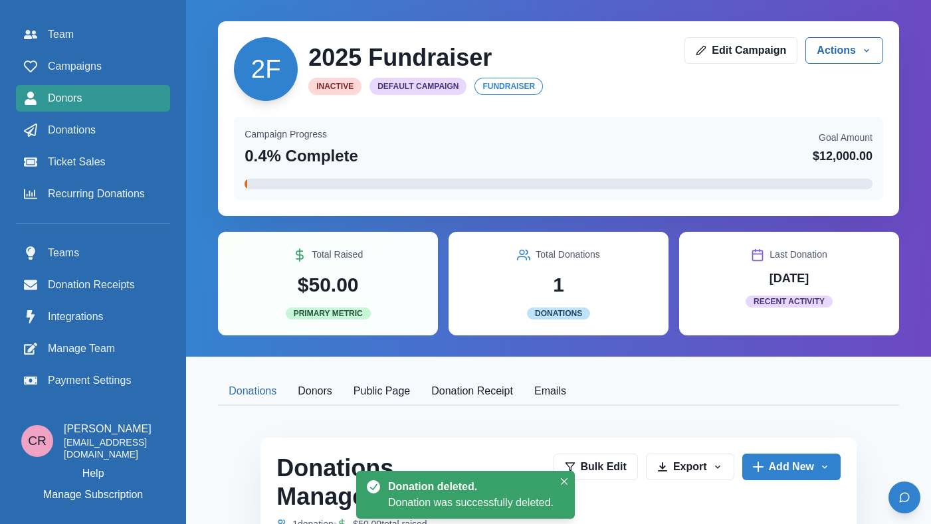
click at [116, 109] on link "Donors" at bounding box center [93, 98] width 154 height 27
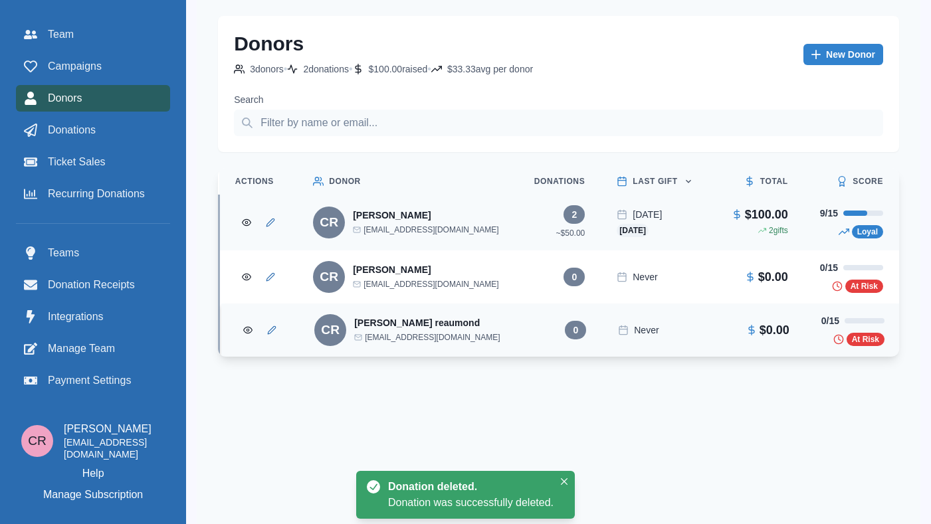
drag, startPoint x: 241, startPoint y: 229, endPoint x: 231, endPoint y: 330, distance: 101.4
click at [231, 329] on tbody "CR Connor Reaumond creaumond@gmail.com 2 ~ $50.00 2025-08-17 Today $100.00 2 gi…" at bounding box center [559, 276] width 680 height 162
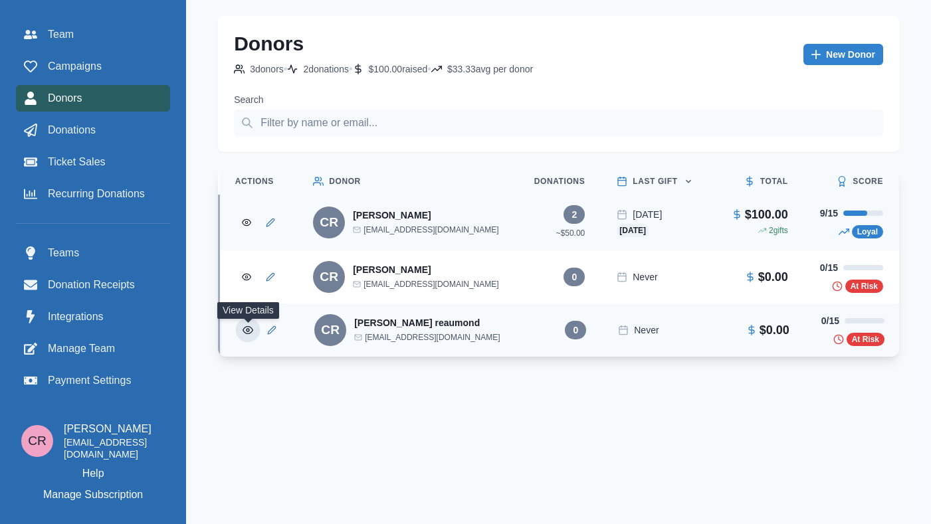
click at [238, 336] on button "View Donor" at bounding box center [248, 330] width 25 height 25
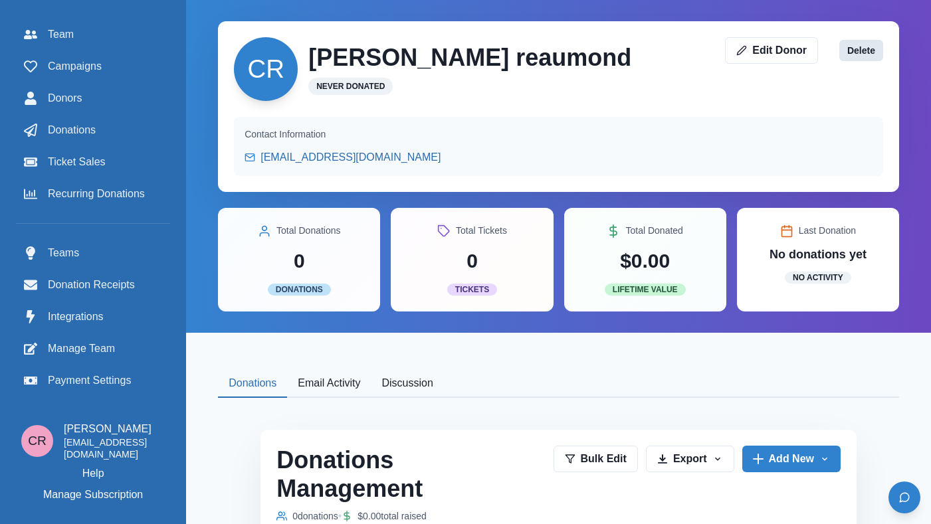
click at [858, 54] on button "Delete" at bounding box center [861, 50] width 44 height 21
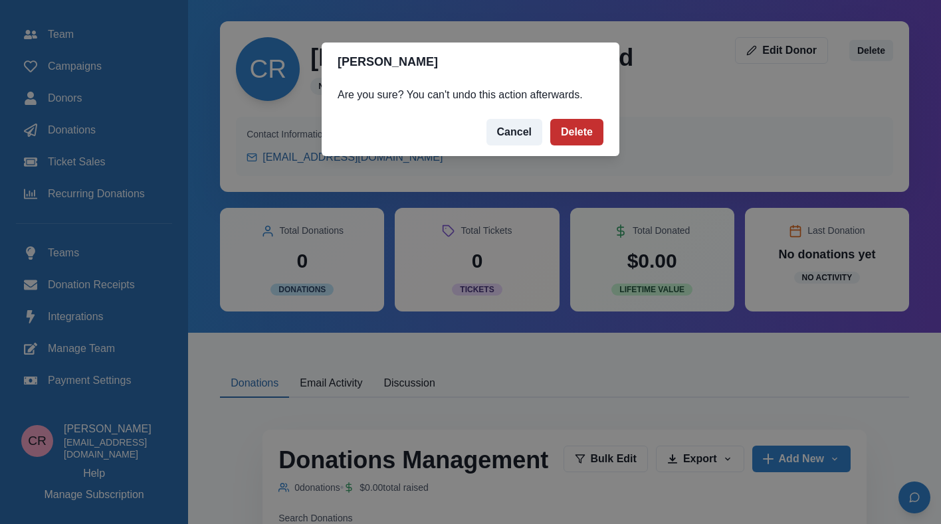
click at [556, 134] on button "Delete" at bounding box center [576, 132] width 53 height 27
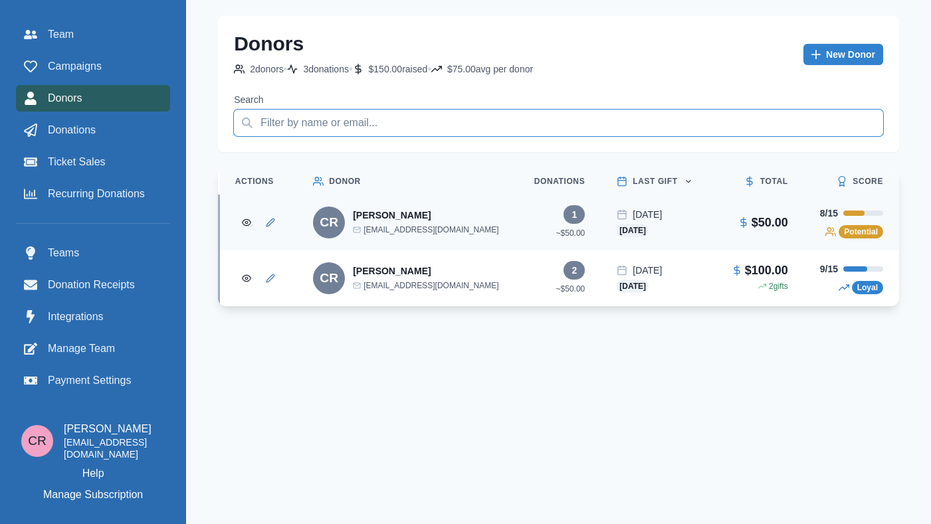
click at [588, 126] on input "Search" at bounding box center [558, 123] width 649 height 27
click at [116, 120] on link "Donations" at bounding box center [93, 130] width 154 height 27
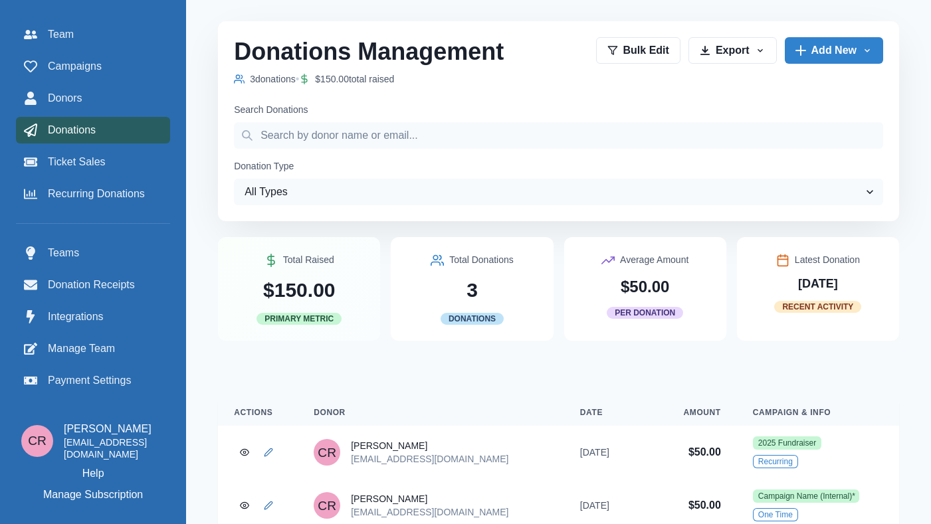
click at [74, 128] on span "Donations" at bounding box center [72, 130] width 48 height 16
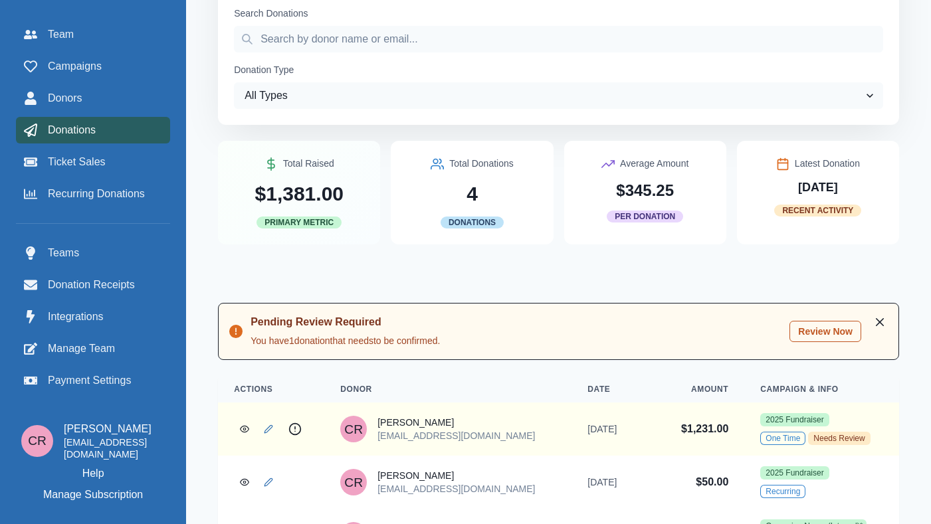
scroll to position [211, 0]
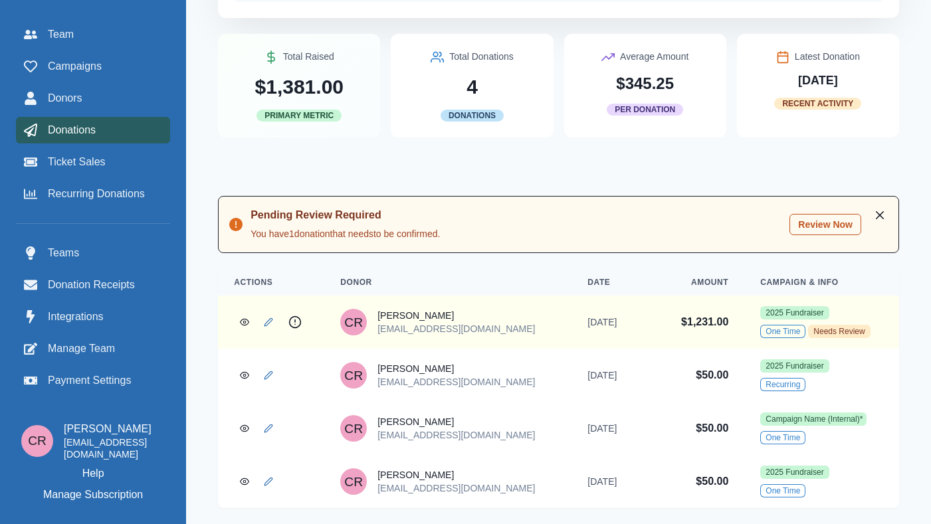
click at [825, 225] on button "Review Now" at bounding box center [826, 224] width 72 height 21
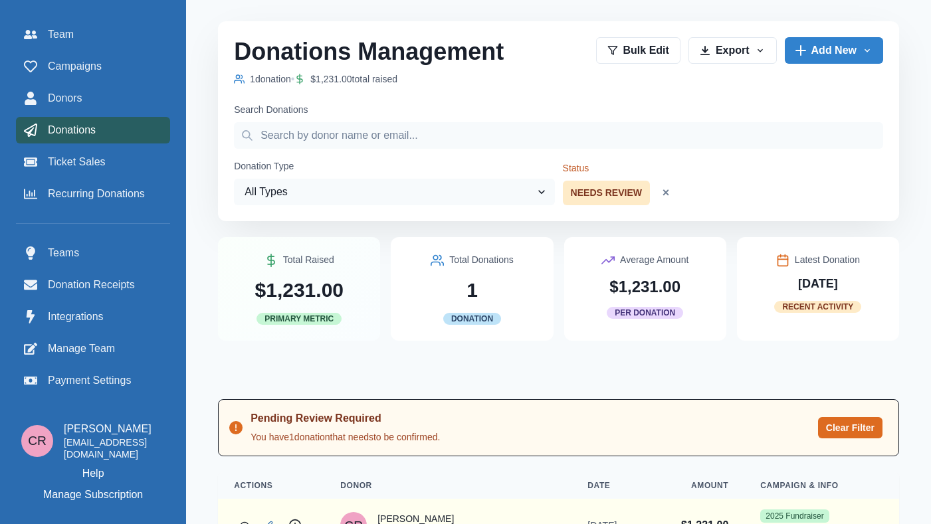
scroll to position [50, 0]
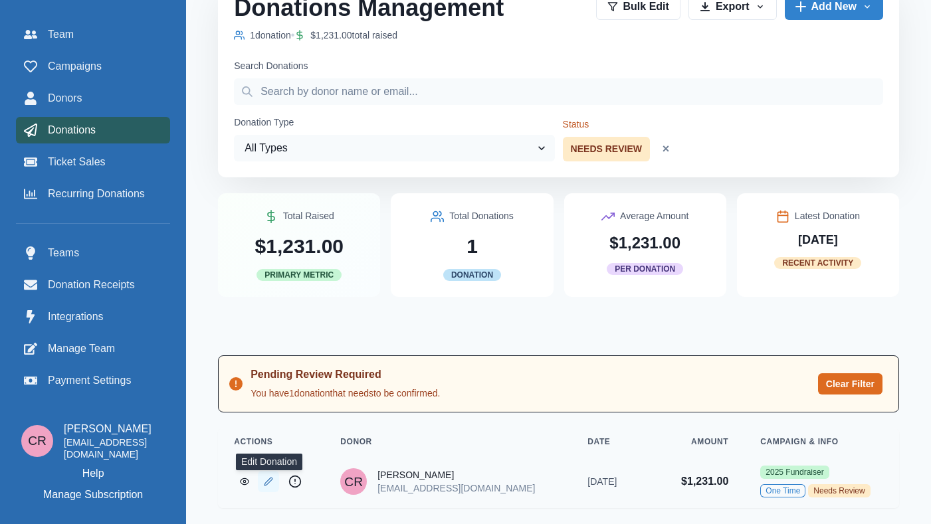
click at [266, 475] on link "Edit Donation" at bounding box center [268, 481] width 21 height 21
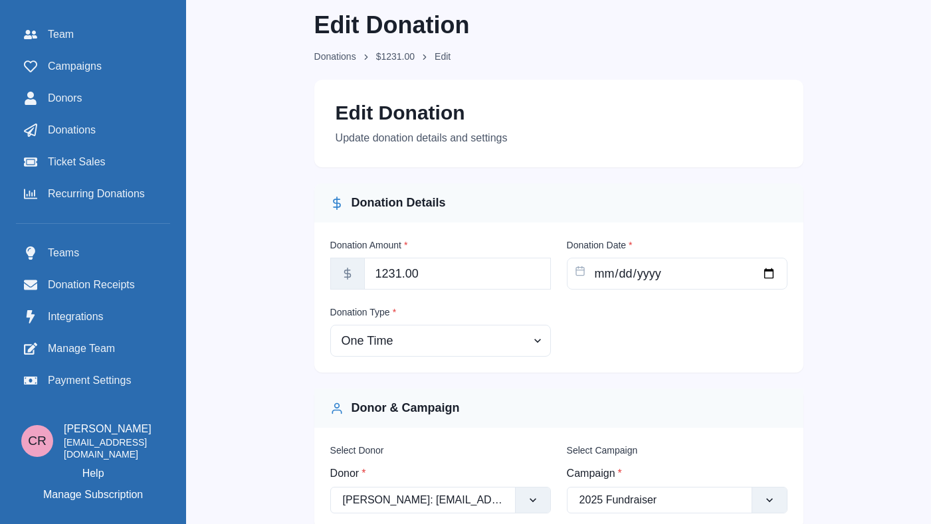
scroll to position [92, 0]
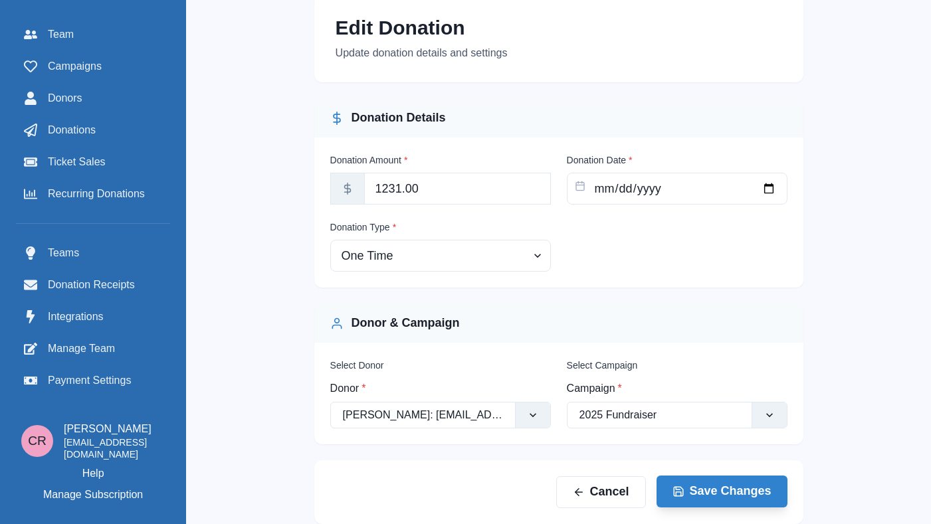
click at [683, 485] on button "Save Changes" at bounding box center [722, 492] width 131 height 32
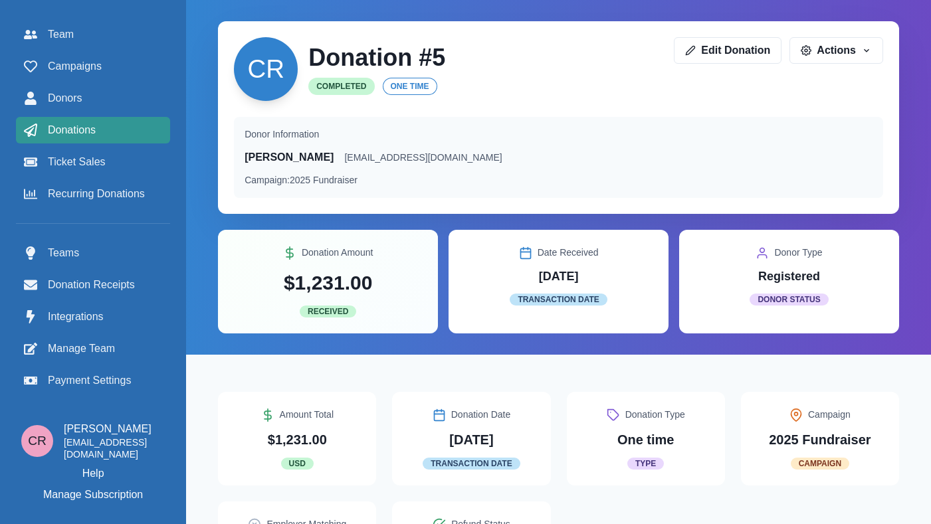
click at [86, 137] on span "Donations" at bounding box center [72, 130] width 48 height 16
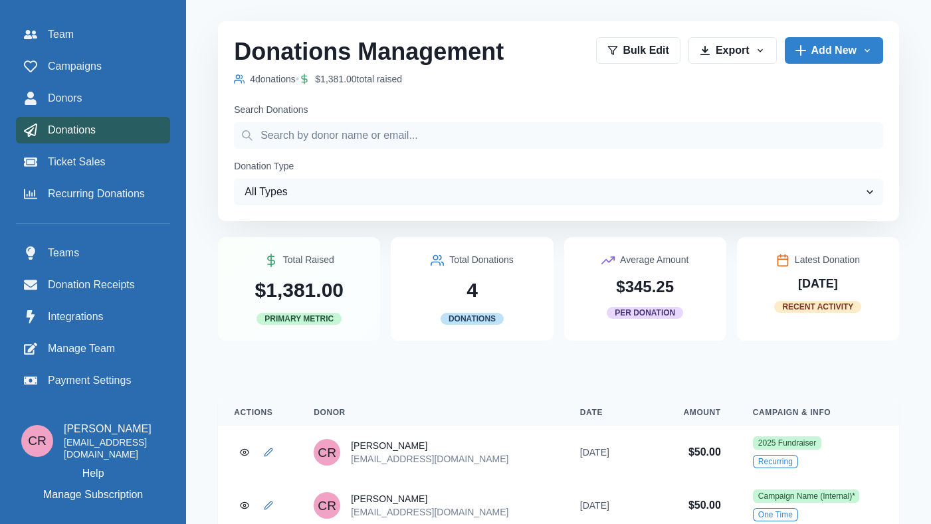
scroll to position [138, 0]
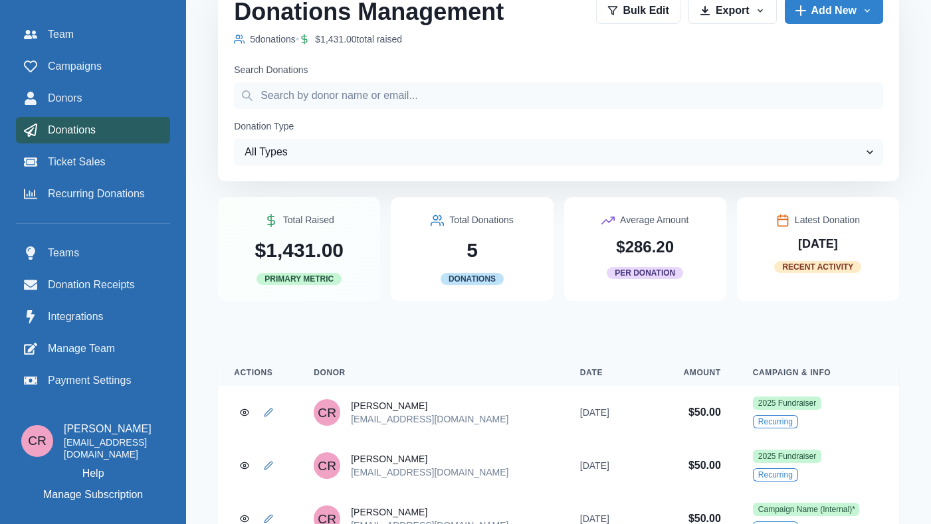
scroll to position [191, 0]
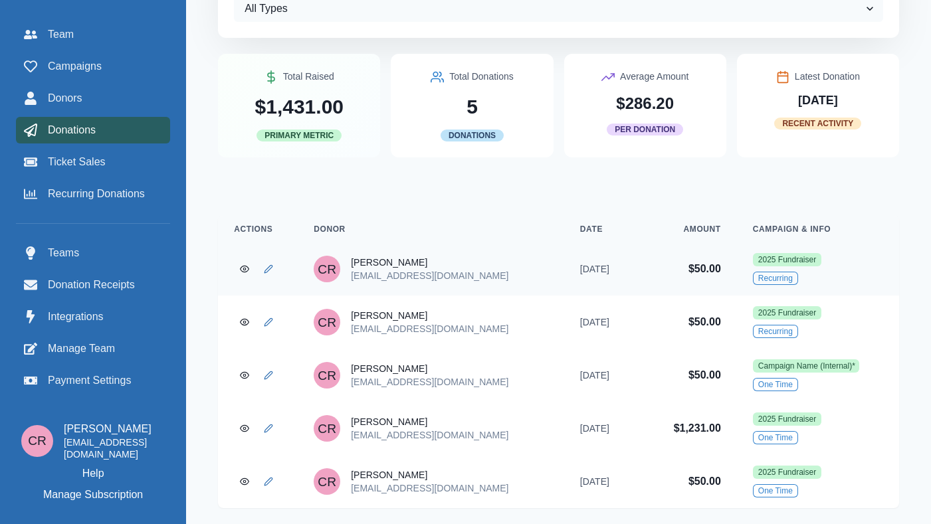
drag, startPoint x: 473, startPoint y: 207, endPoint x: 435, endPoint y: 271, distance: 74.2
click at [435, 271] on p "[EMAIL_ADDRESS][DOMAIN_NAME]" at bounding box center [430, 275] width 158 height 13
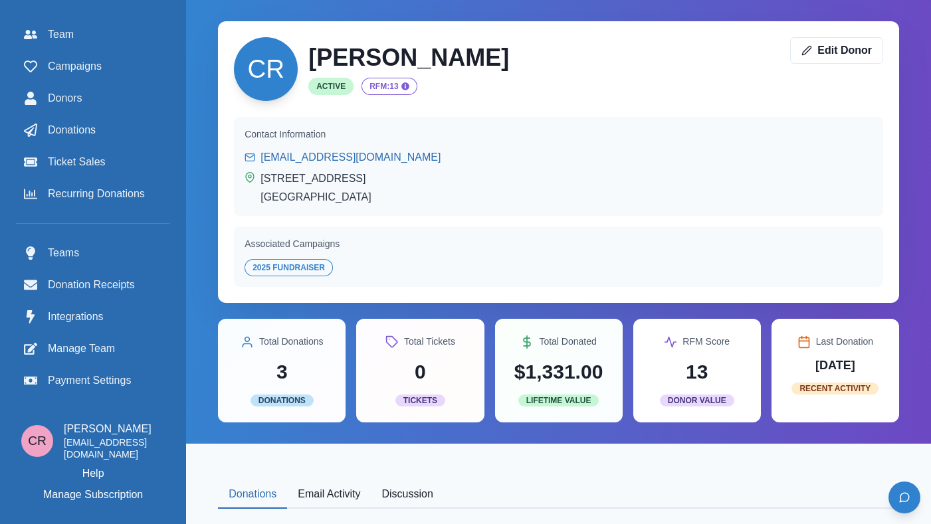
click at [435, 271] on div "2025 Fundraiser" at bounding box center [559, 267] width 628 height 17
